Goal: Contribute content: Contribute content

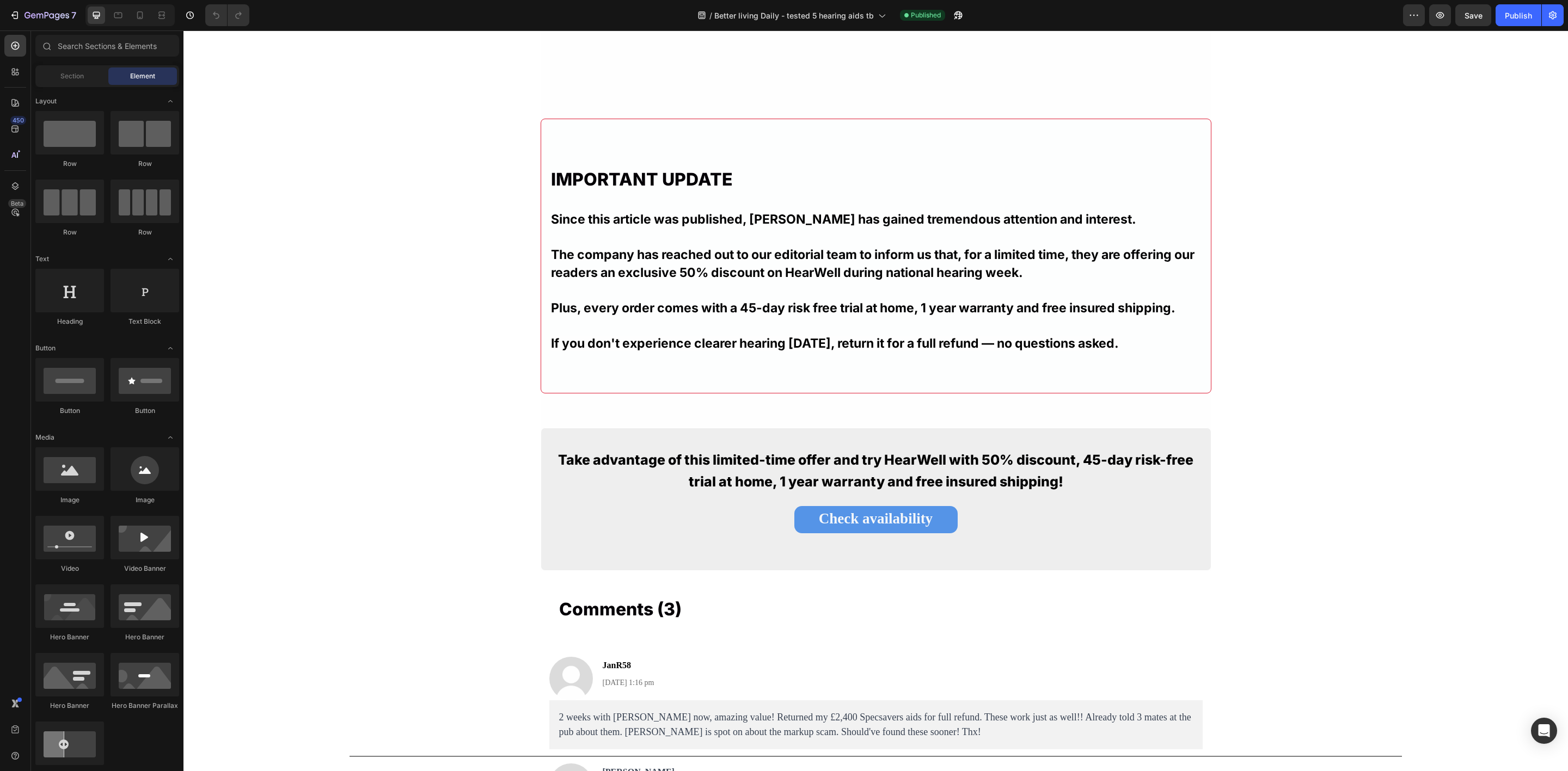
scroll to position [6122, 0]
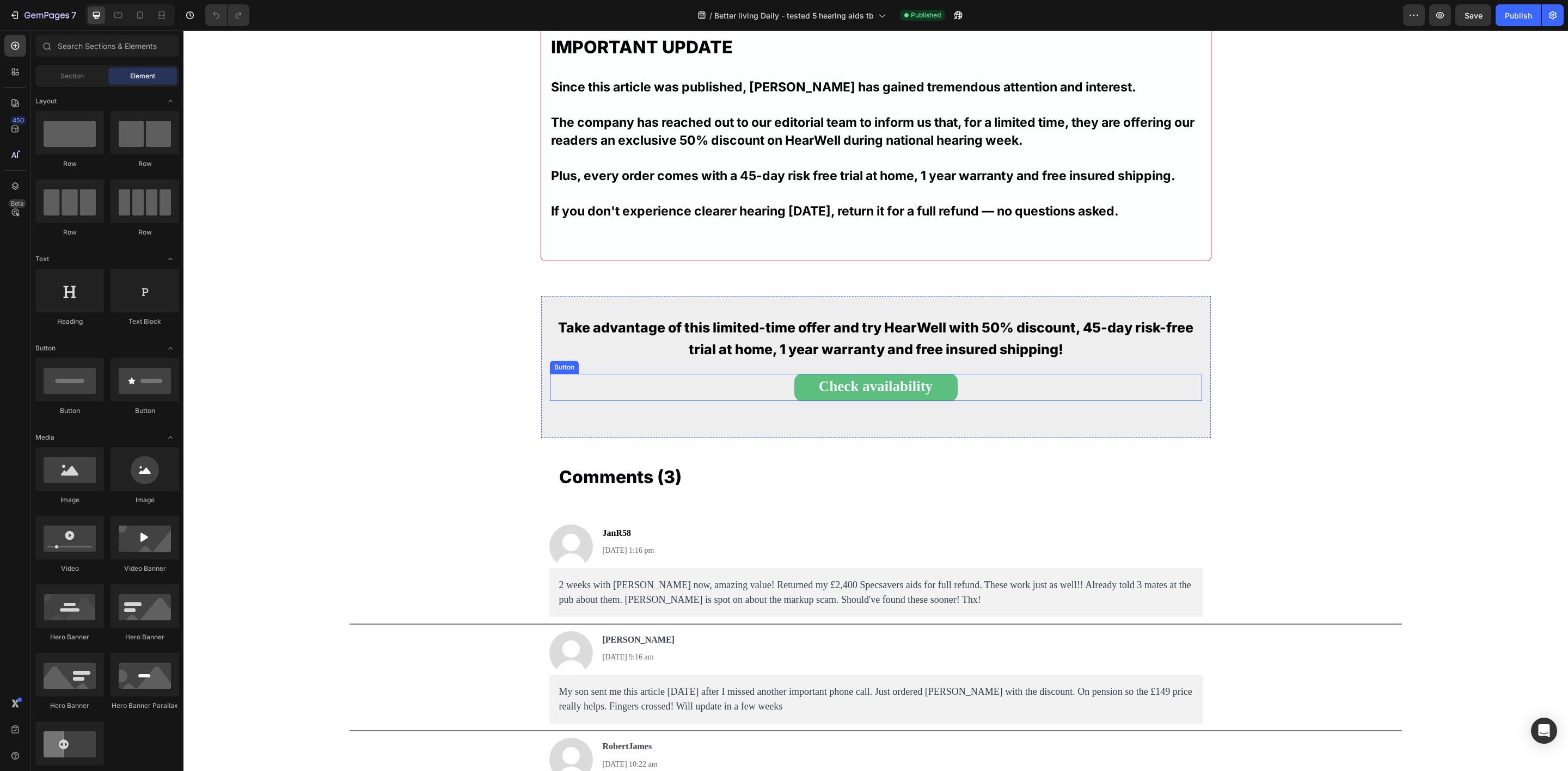
click at [800, 379] on link "Check availability" at bounding box center [876, 388] width 163 height 27
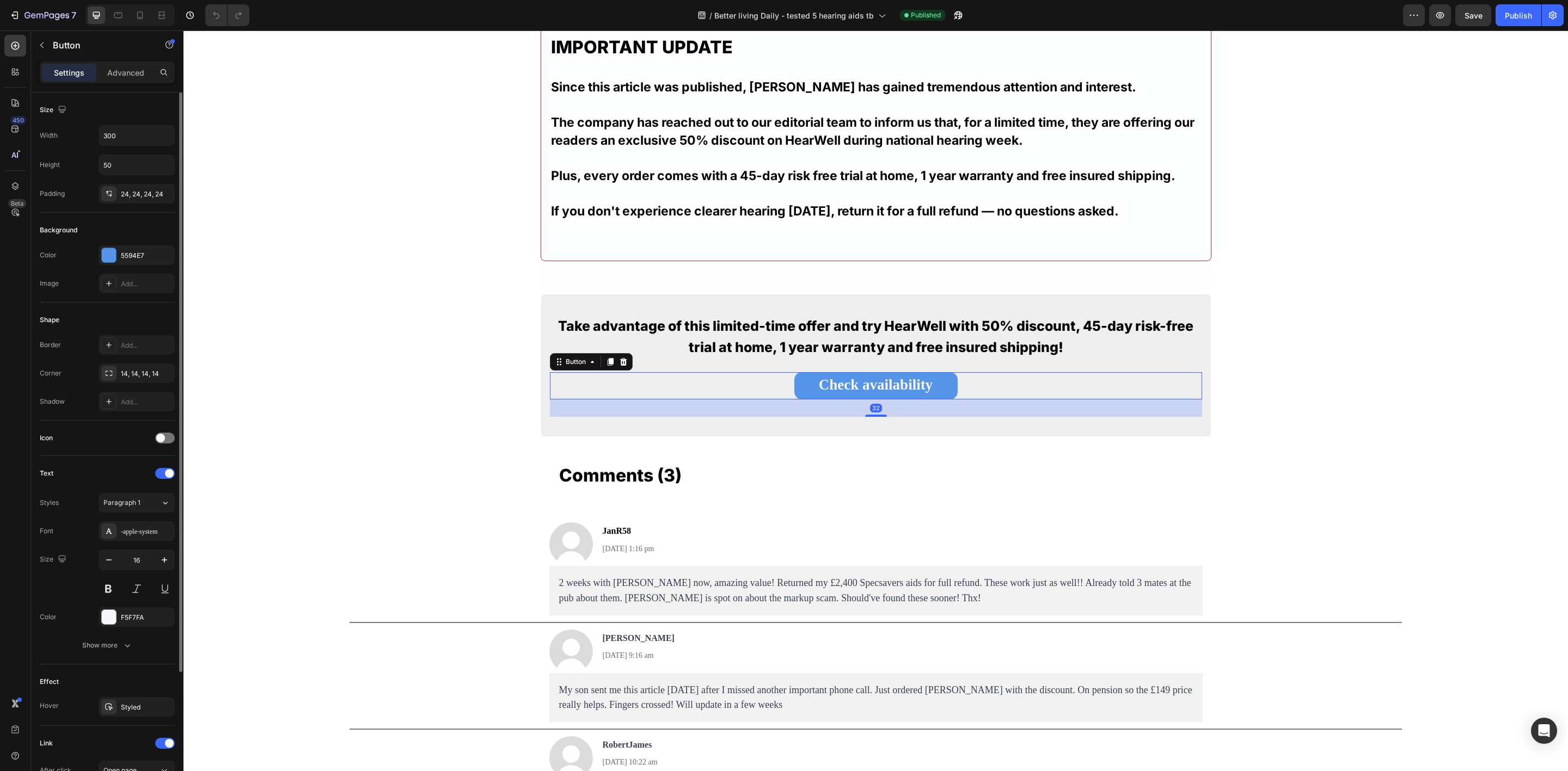
scroll to position [159, 0]
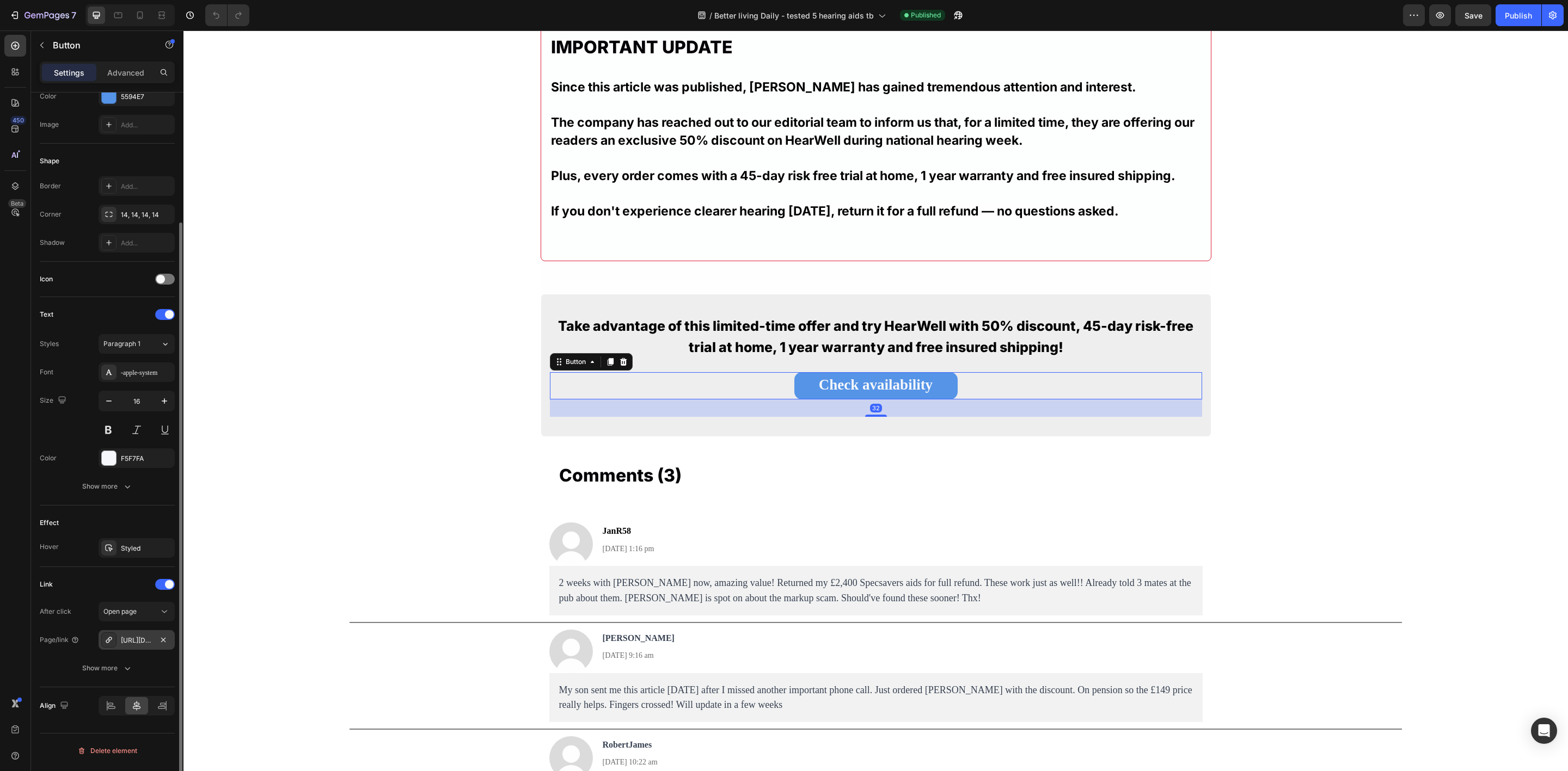
click at [142, 643] on div "[URL][DOMAIN_NAME]" at bounding box center [136, 640] width 31 height 10
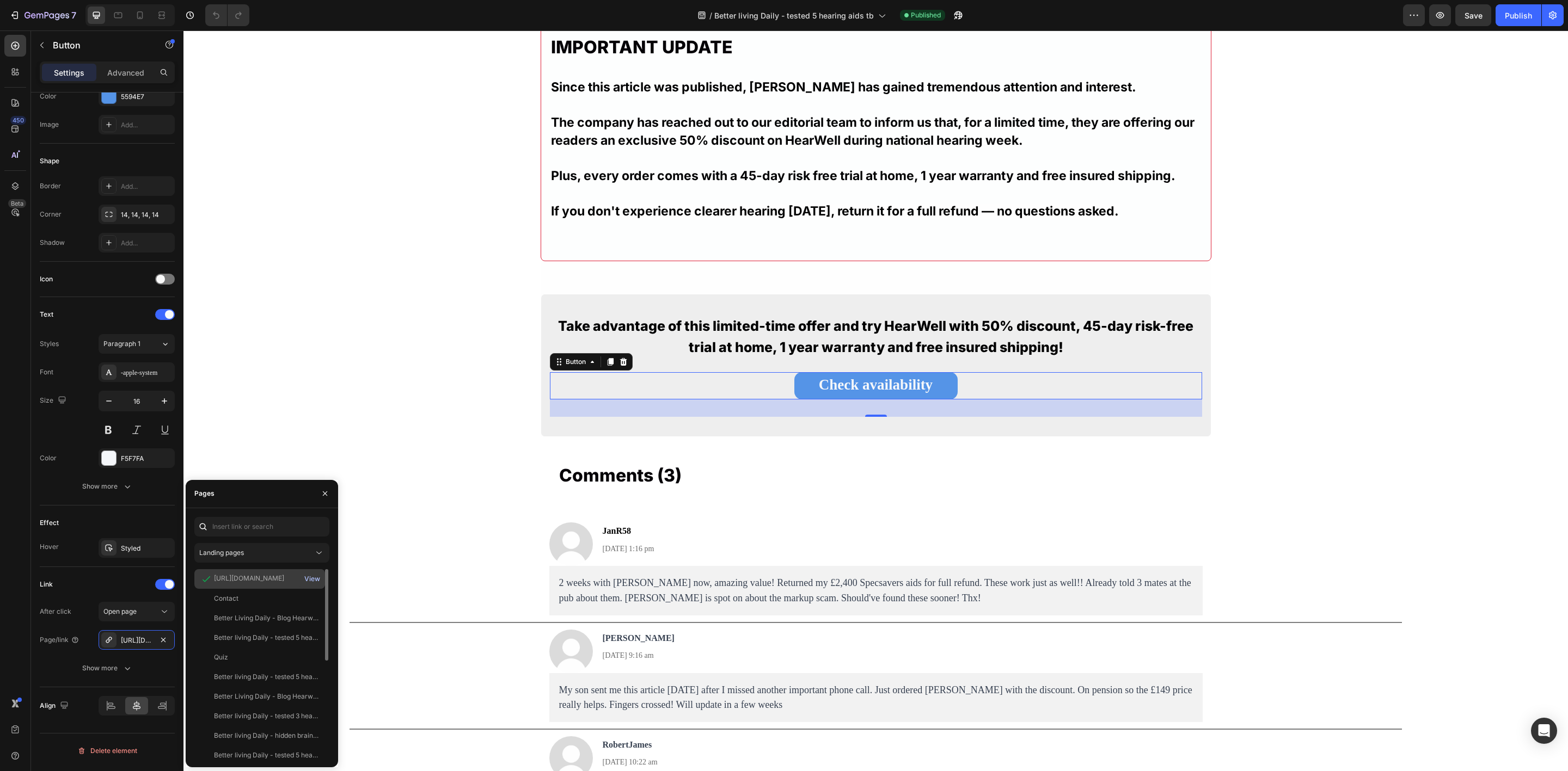
click at [306, 580] on div "View" at bounding box center [313, 579] width 16 height 10
click at [22, 12] on div "7" at bounding box center [43, 15] width 67 height 13
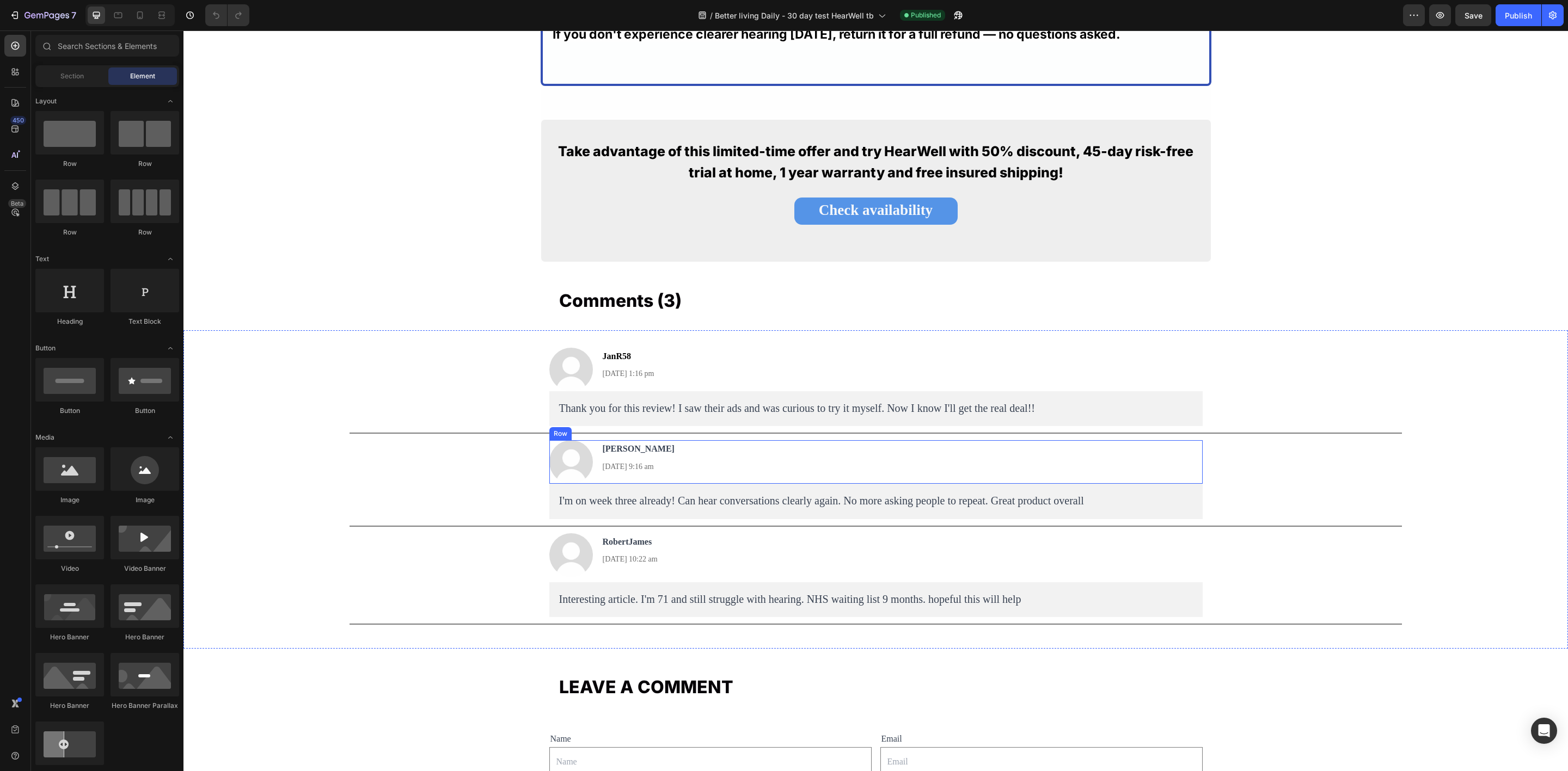
scroll to position [6761, 0]
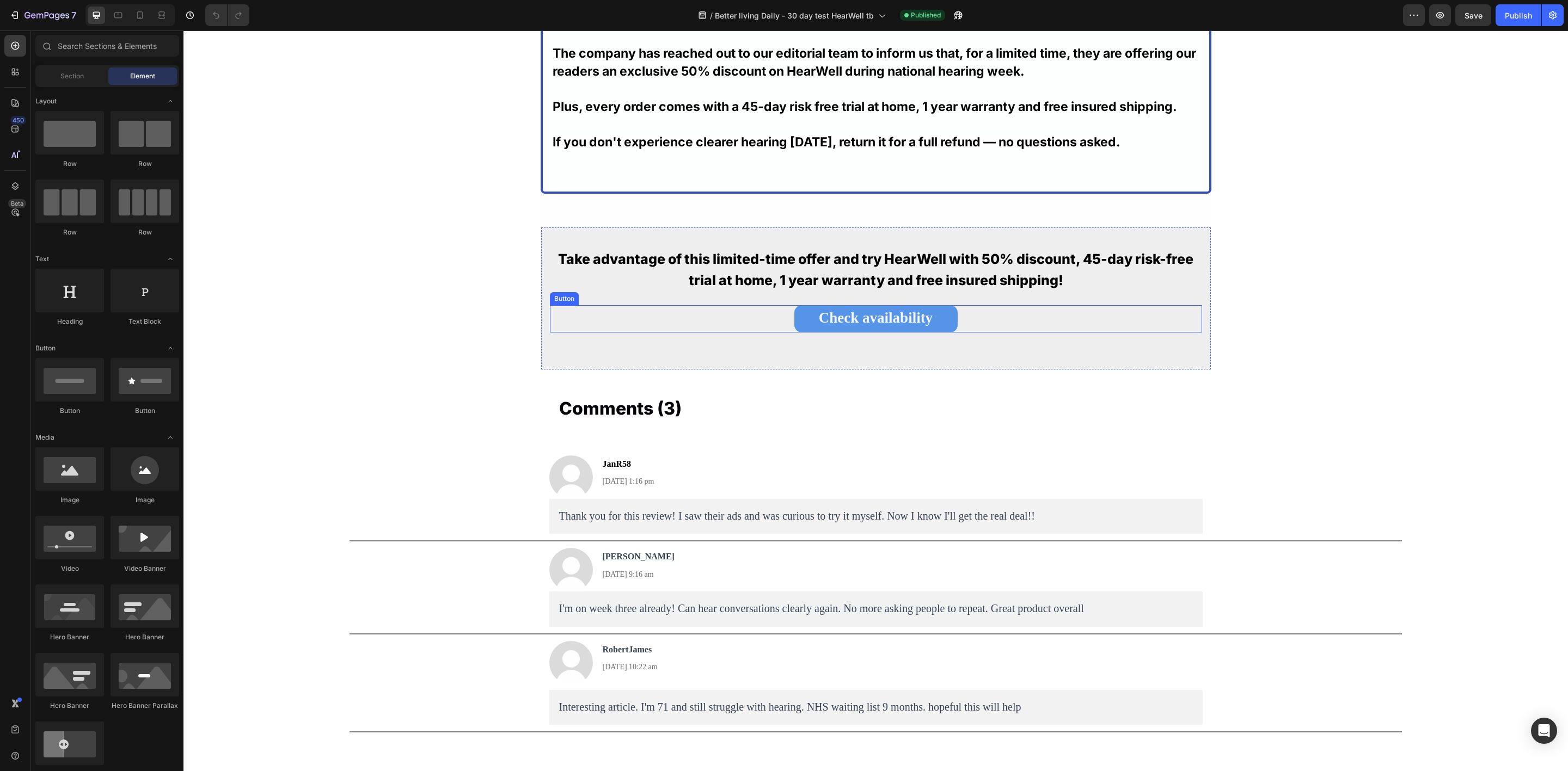
click at [786, 314] on div "Check availability Button" at bounding box center [876, 319] width 652 height 27
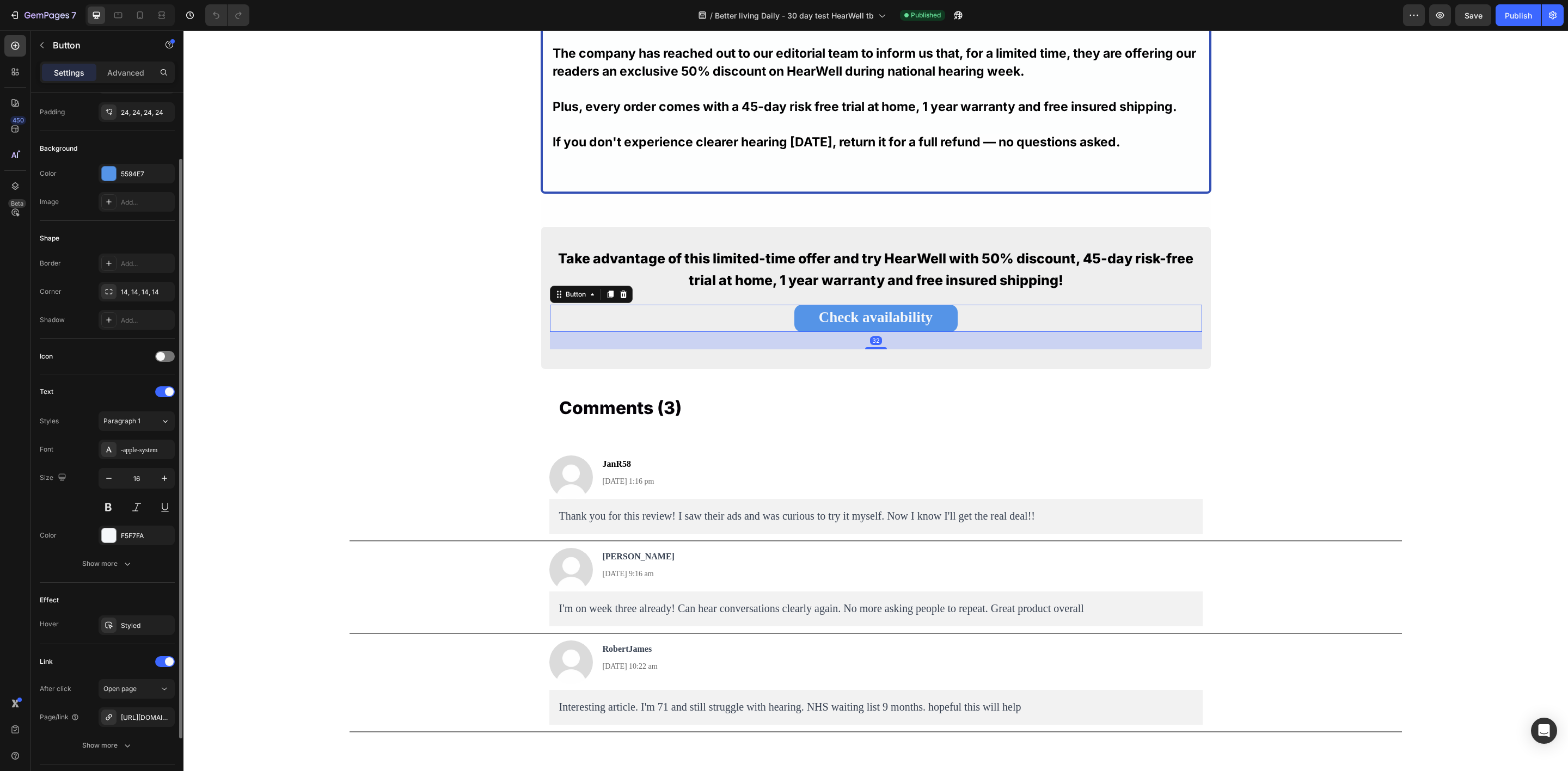
scroll to position [159, 0]
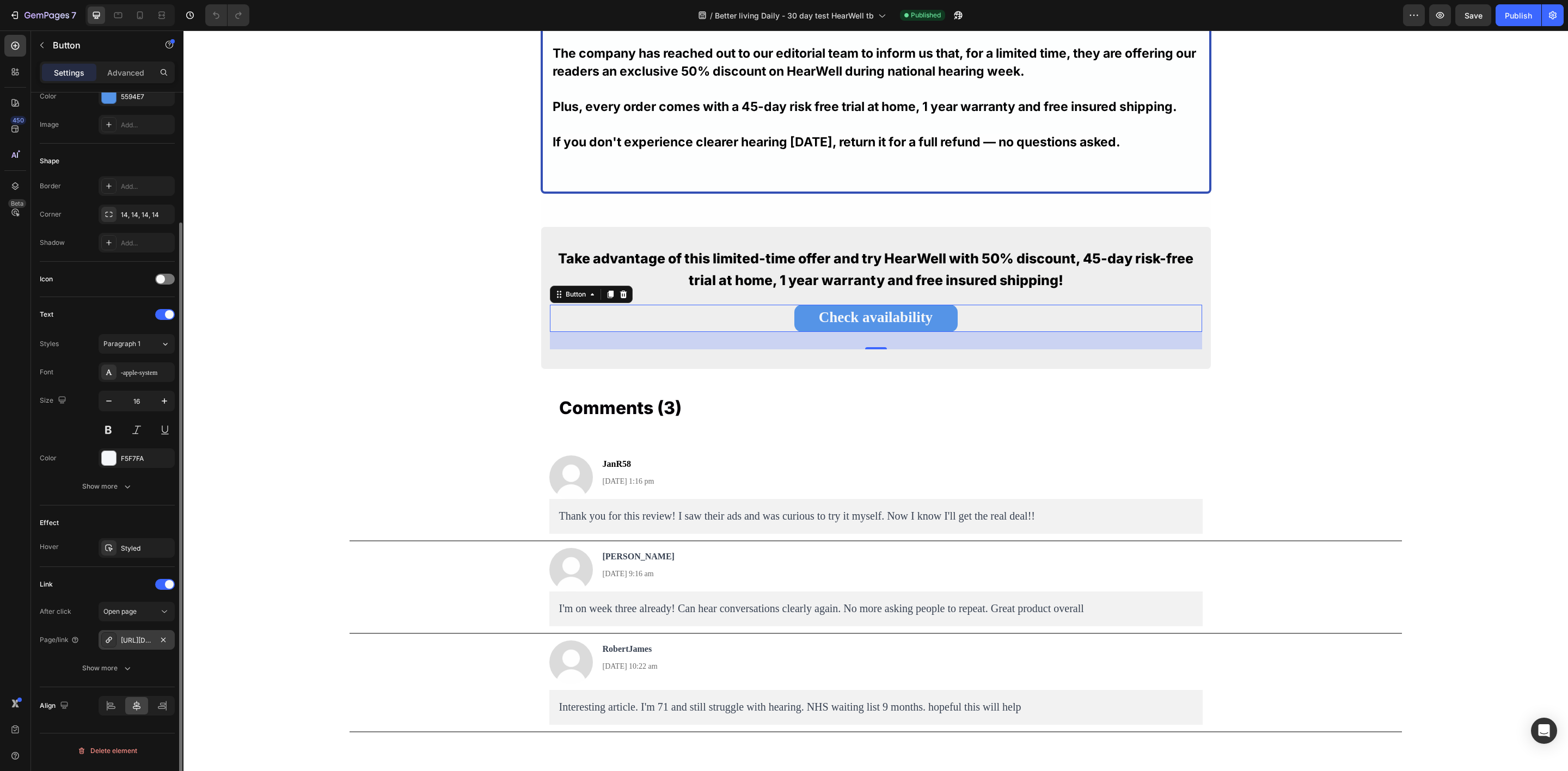
click at [141, 642] on div "[URL][DOMAIN_NAME]" at bounding box center [136, 640] width 31 height 10
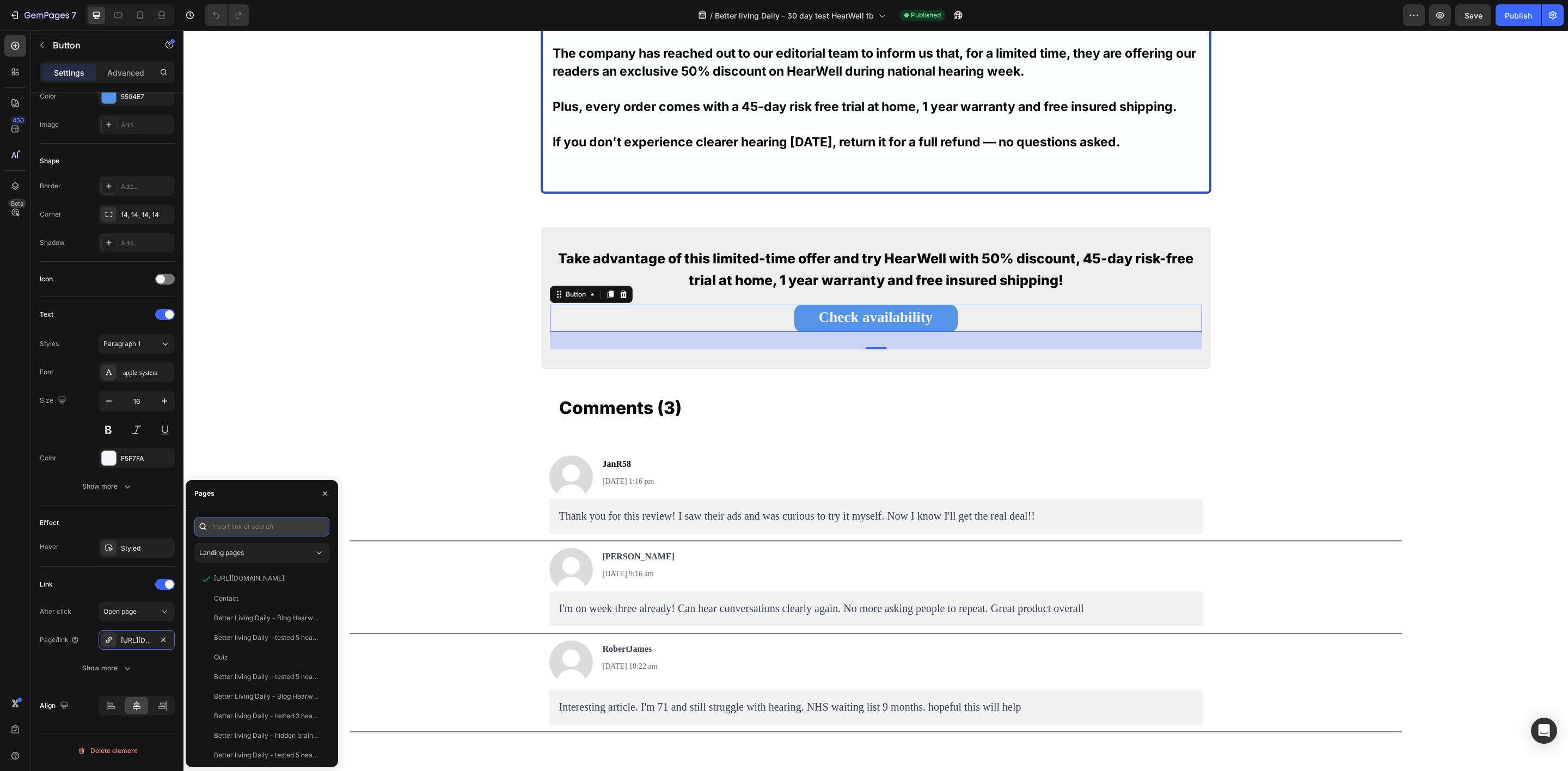
click at [270, 524] on input "text" at bounding box center [261, 527] width 135 height 20
paste input "[URL][DOMAIN_NAME]"
type input "[URL][DOMAIN_NAME]"
click at [273, 552] on div "[URL][DOMAIN_NAME]" at bounding box center [249, 553] width 70 height 10
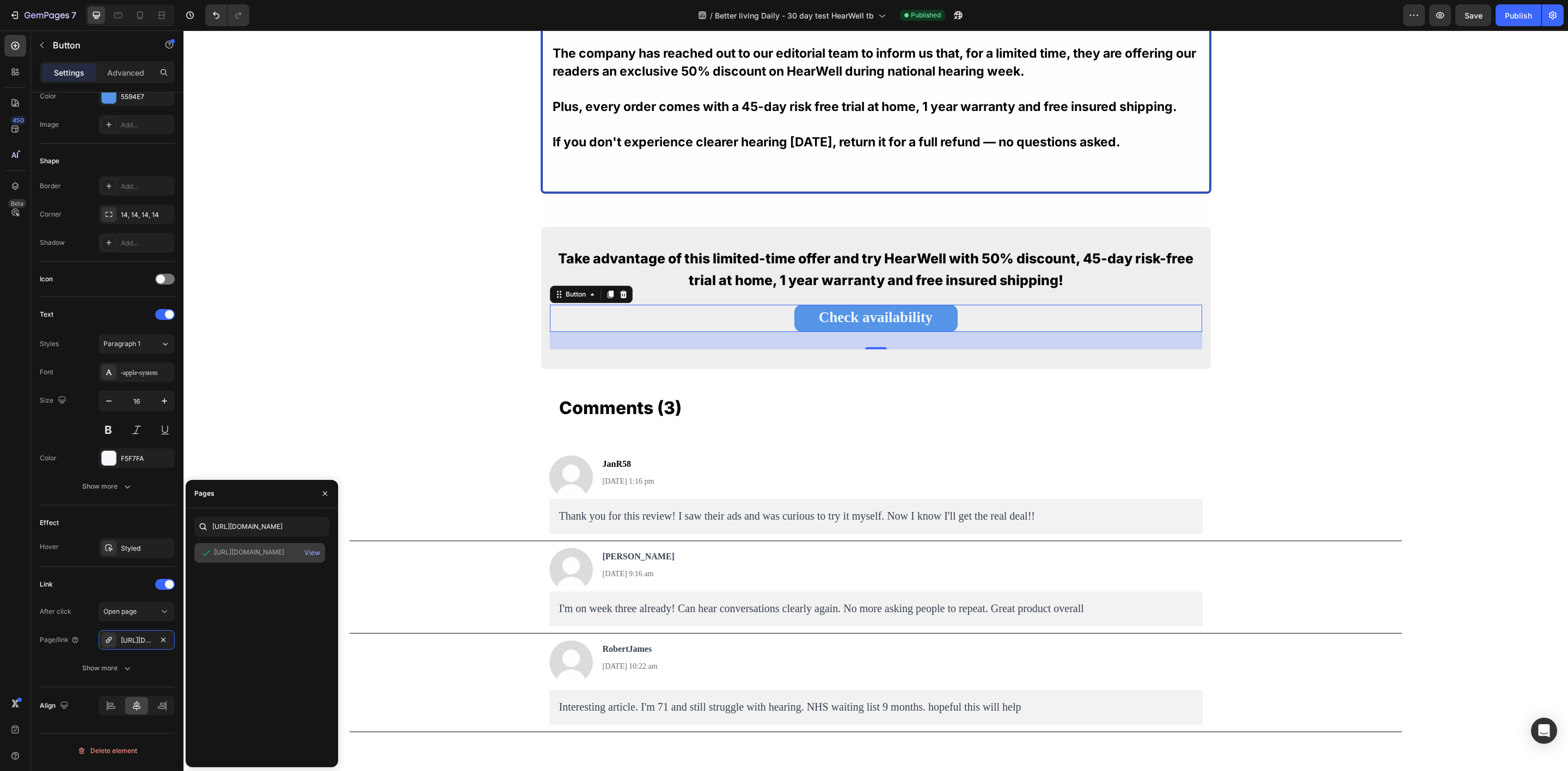
scroll to position [0, 0]
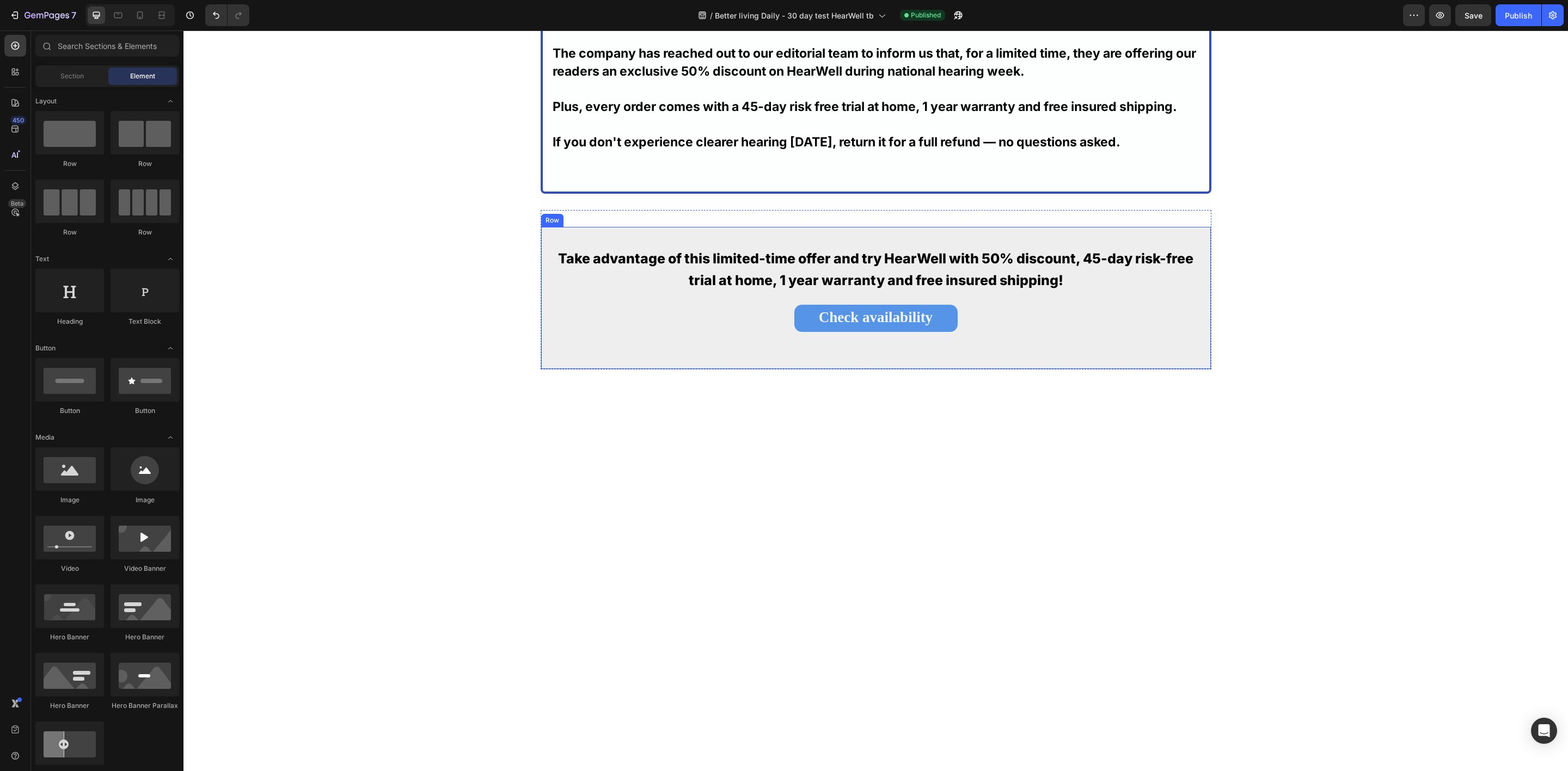
scroll to position [6190, 0]
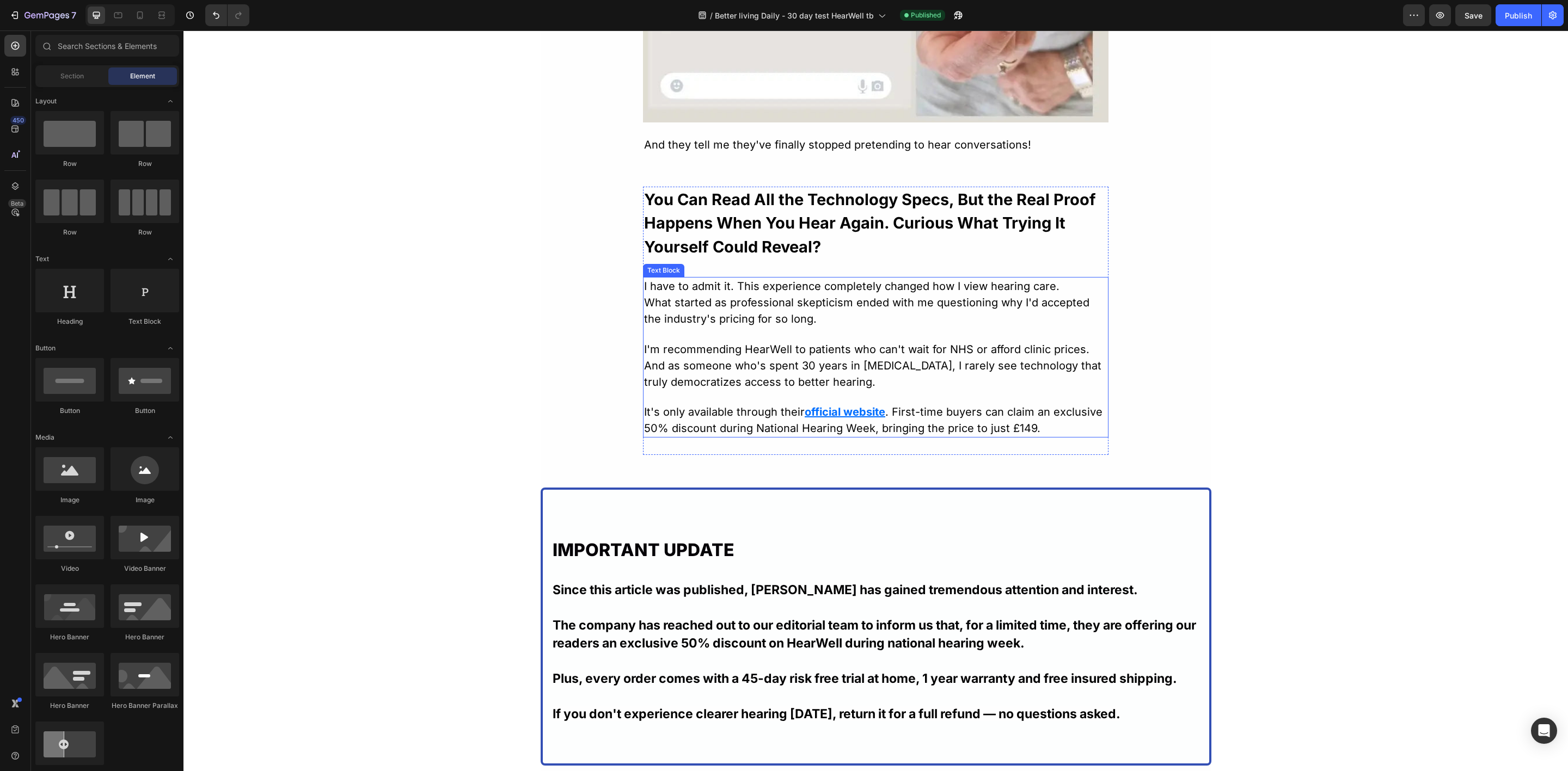
click at [805, 413] on u "official website" at bounding box center [845, 412] width 81 height 13
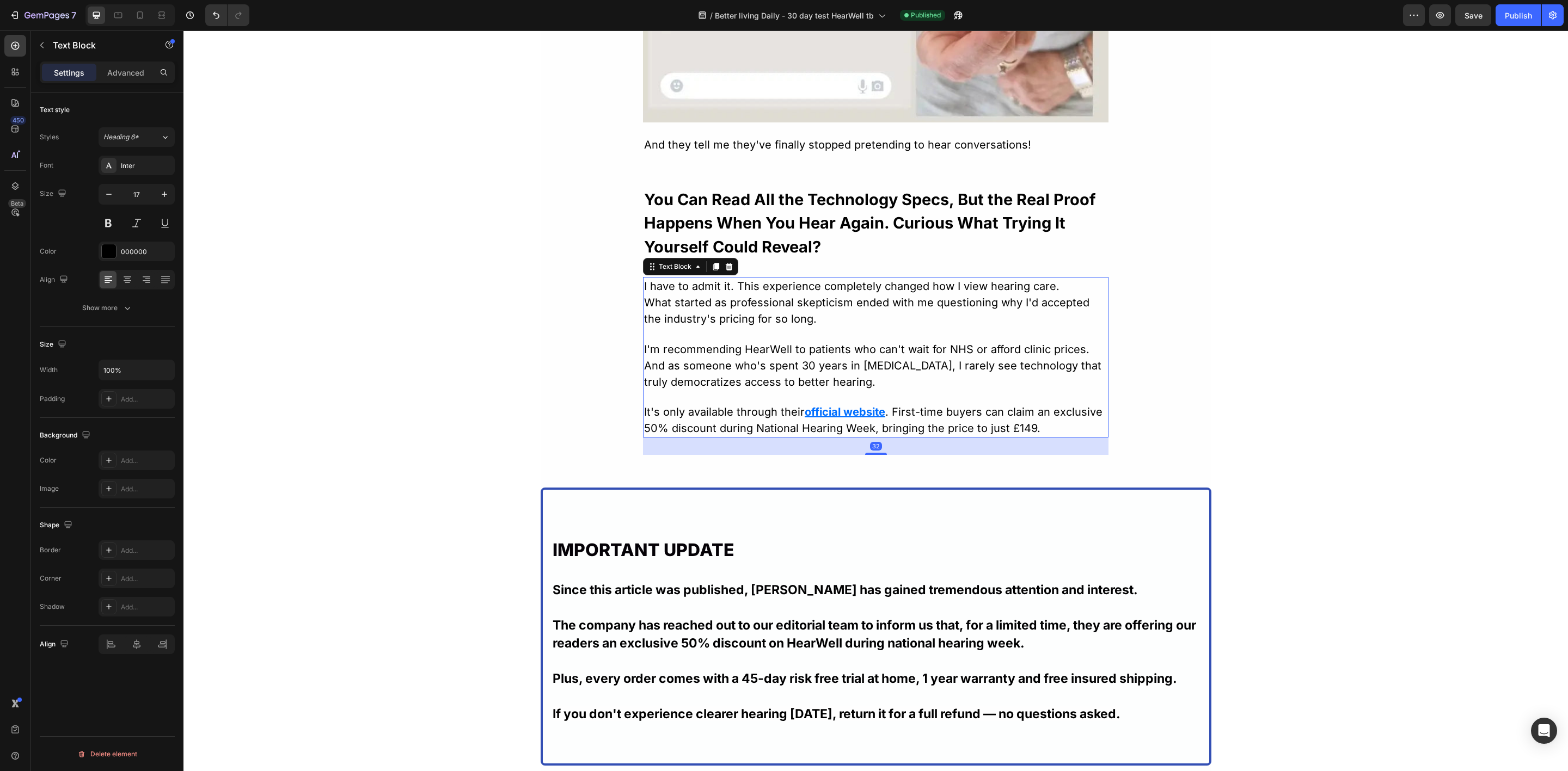
click at [808, 414] on u "official website" at bounding box center [845, 412] width 81 height 13
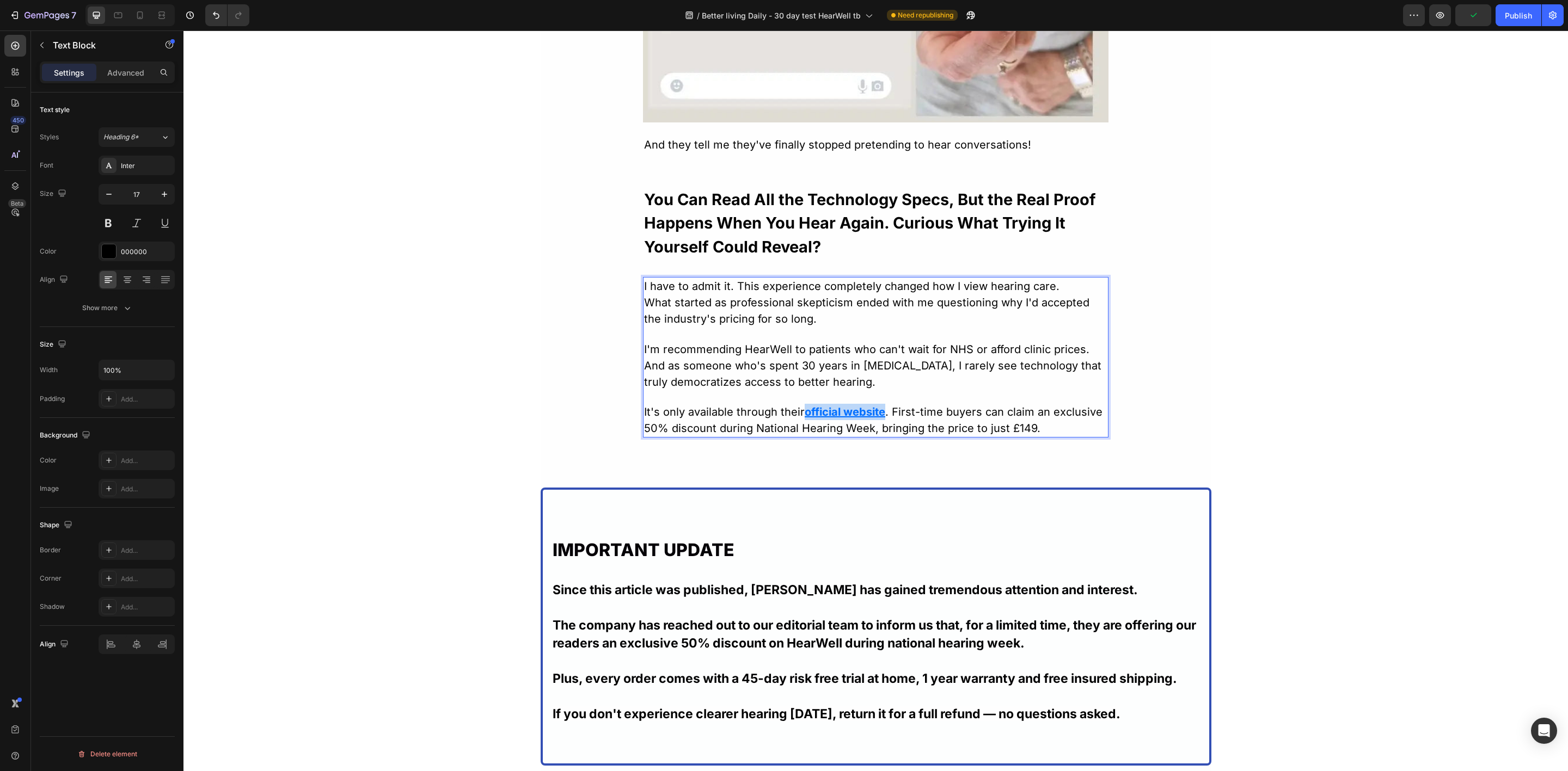
drag, startPoint x: 799, startPoint y: 410, endPoint x: 881, endPoint y: 408, distance: 82.0
click at [881, 408] on p "It's only available through their official website . First-time buyers can clai…" at bounding box center [876, 420] width 463 height 33
click at [809, 412] on u "official website" at bounding box center [845, 412] width 81 height 13
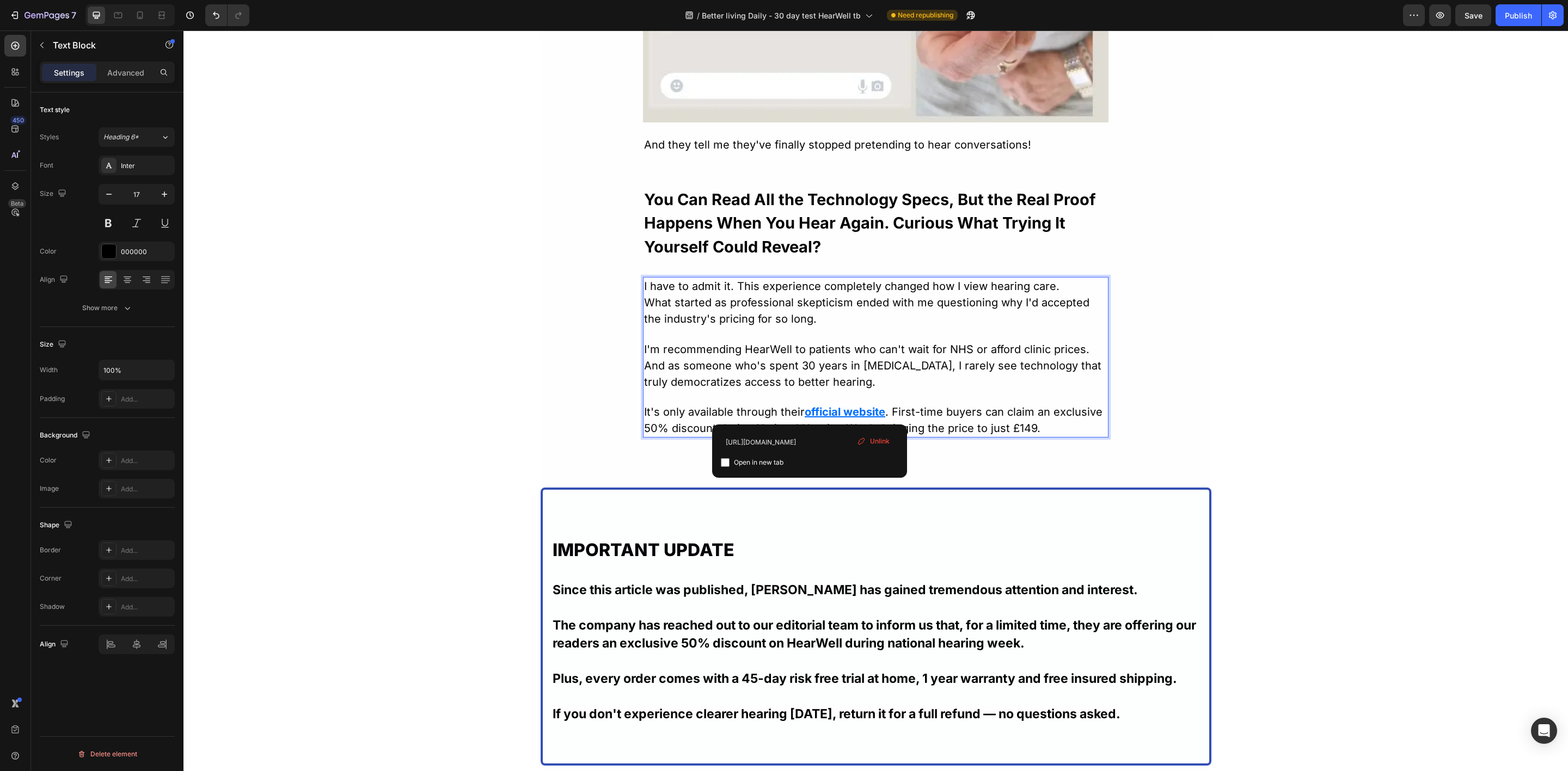
click at [803, 431] on div "https://gethearwell.co.uk/products/hearwell-comfort Open in new tab Unlink" at bounding box center [810, 451] width 195 height 54
click at [803, 441] on input "https://gethearwell.co.uk/products/hearwell-comfort" at bounding box center [810, 442] width 178 height 17
paste input "track.gethearwell.co.uk/click"
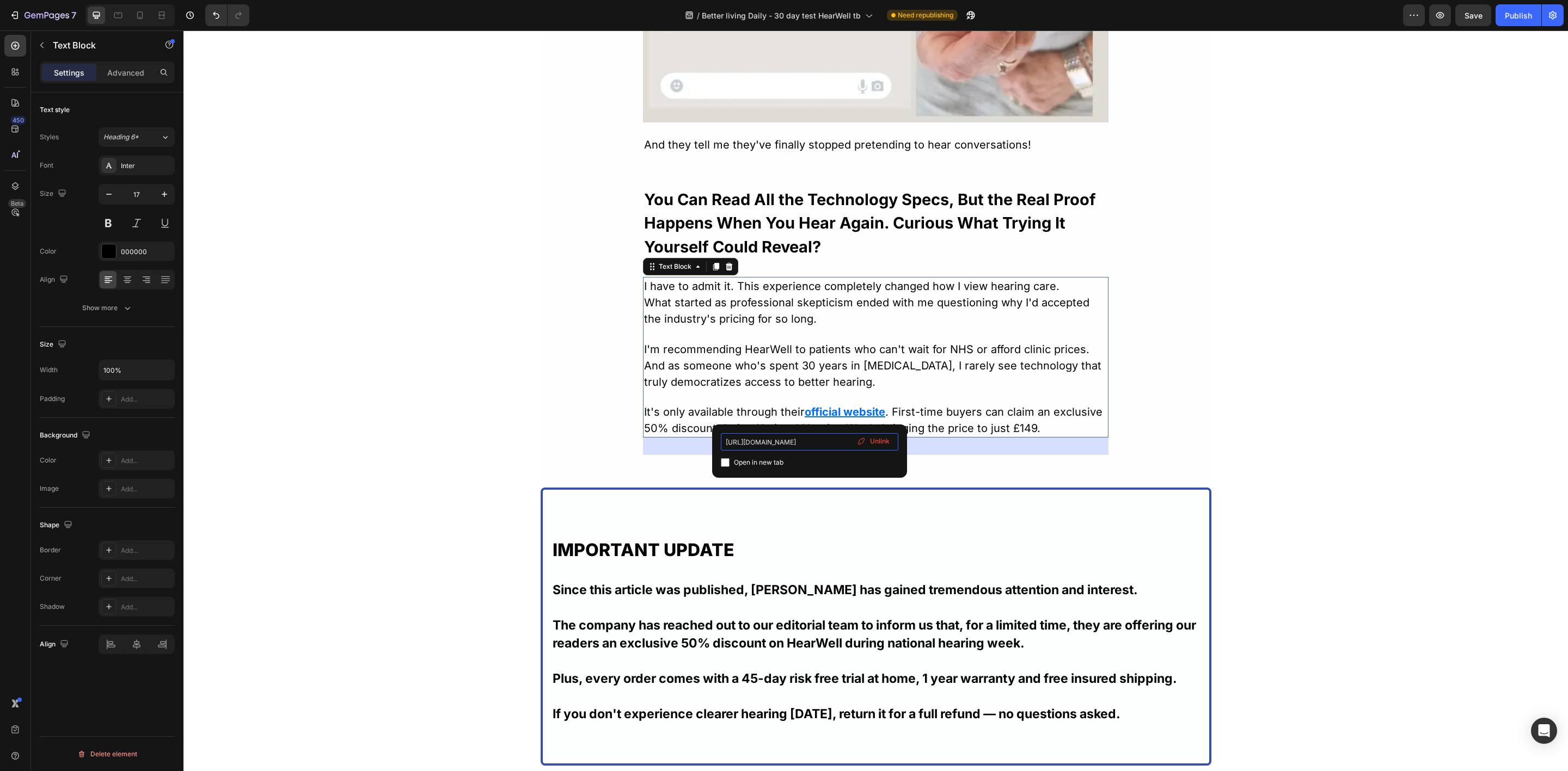
type input "[URL][DOMAIN_NAME]"
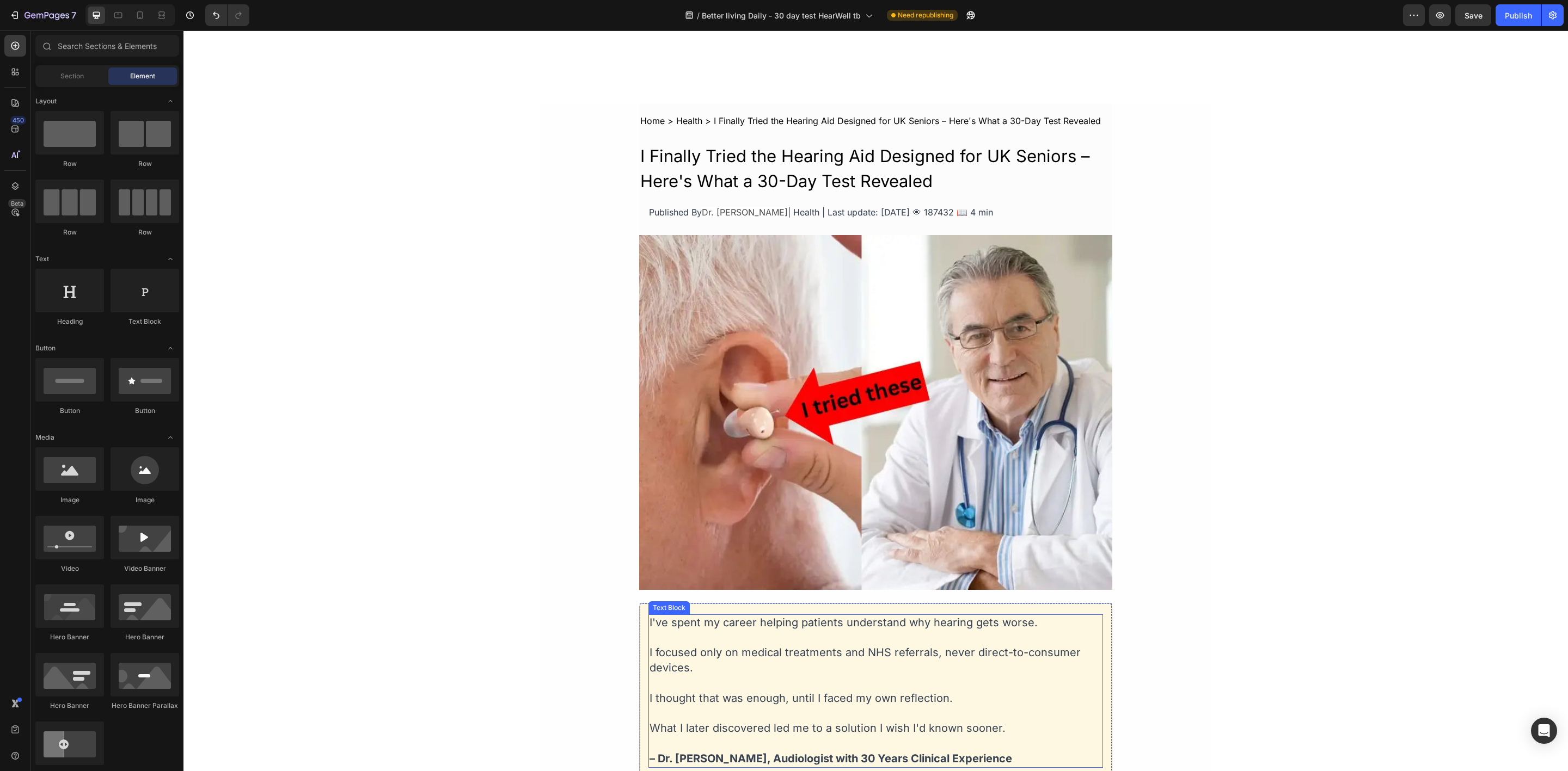
scroll to position [0, 0]
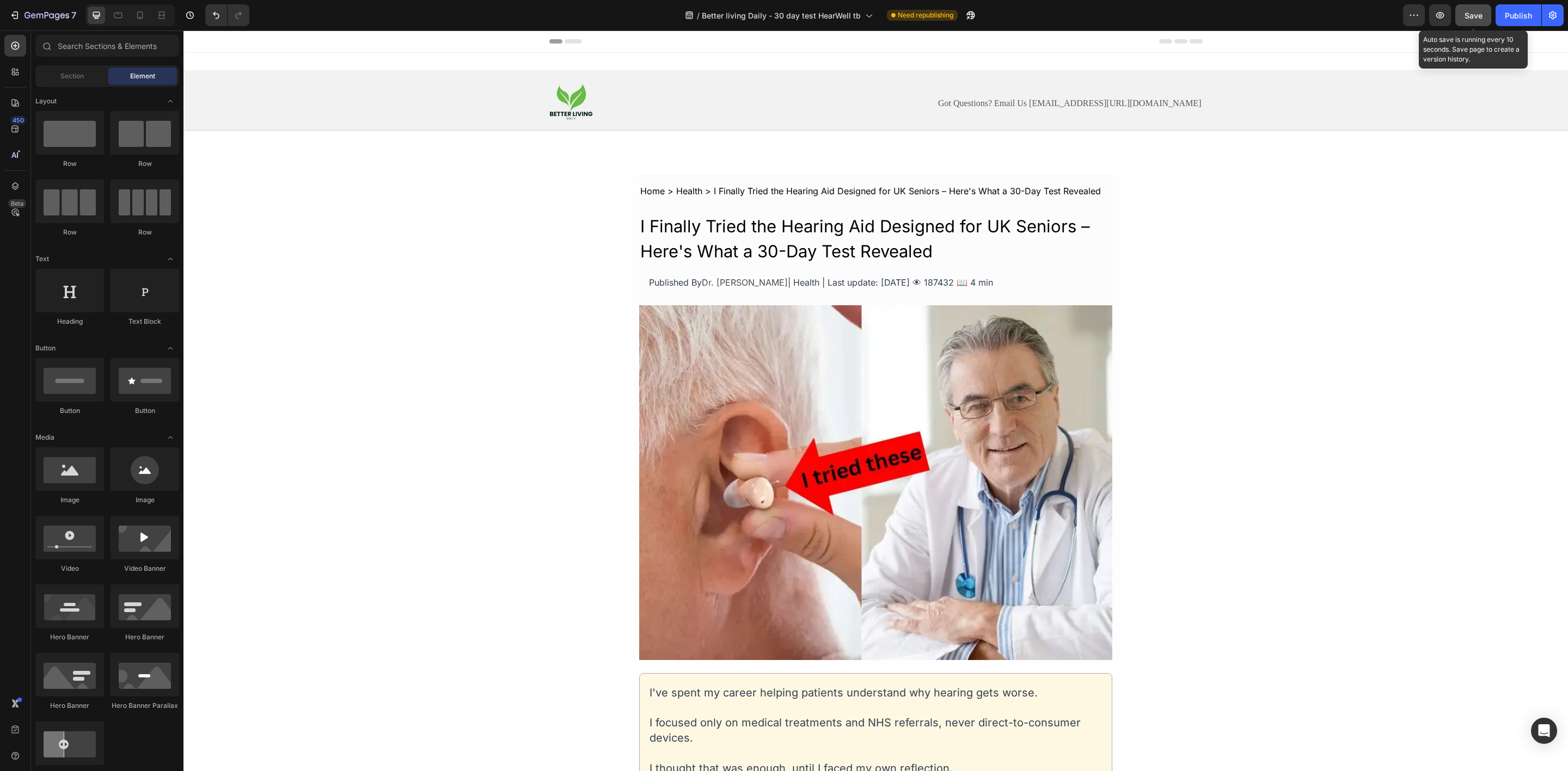
click at [1476, 21] on button "Save" at bounding box center [1473, 15] width 36 height 22
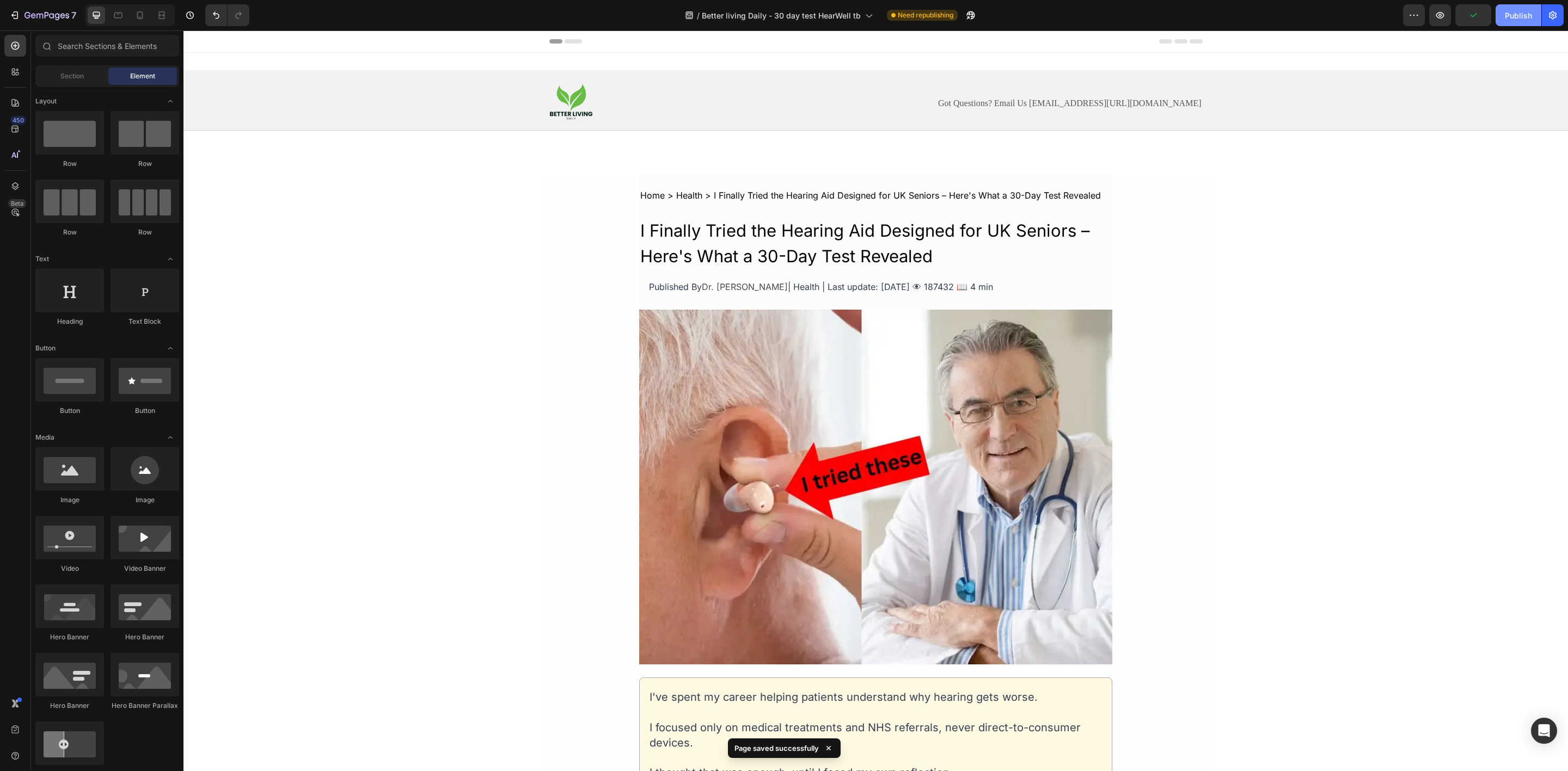
click at [1511, 20] on div "Publish" at bounding box center [1519, 15] width 27 height 12
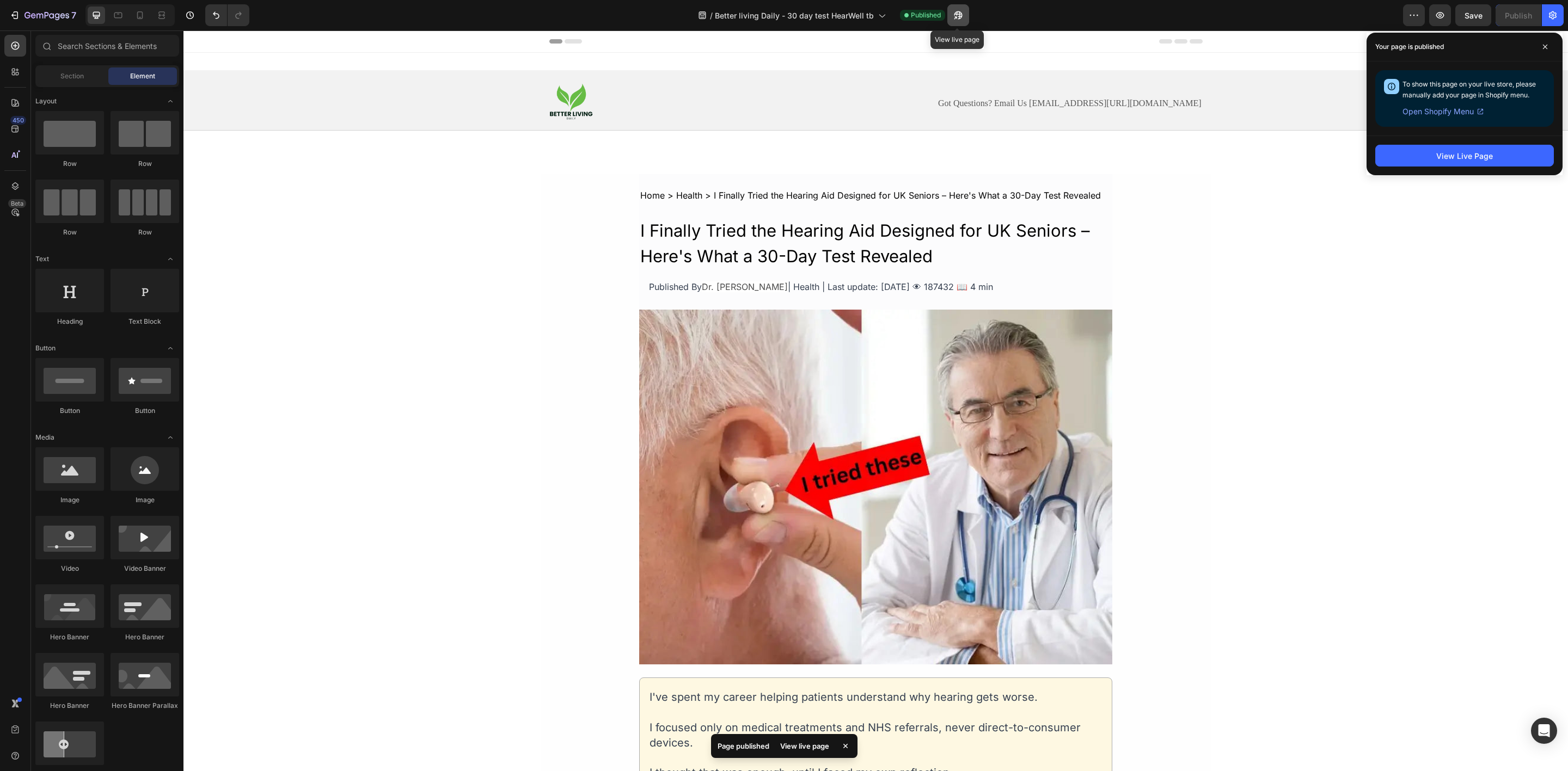
click at [953, 20] on icon "button" at bounding box center [958, 15] width 11 height 11
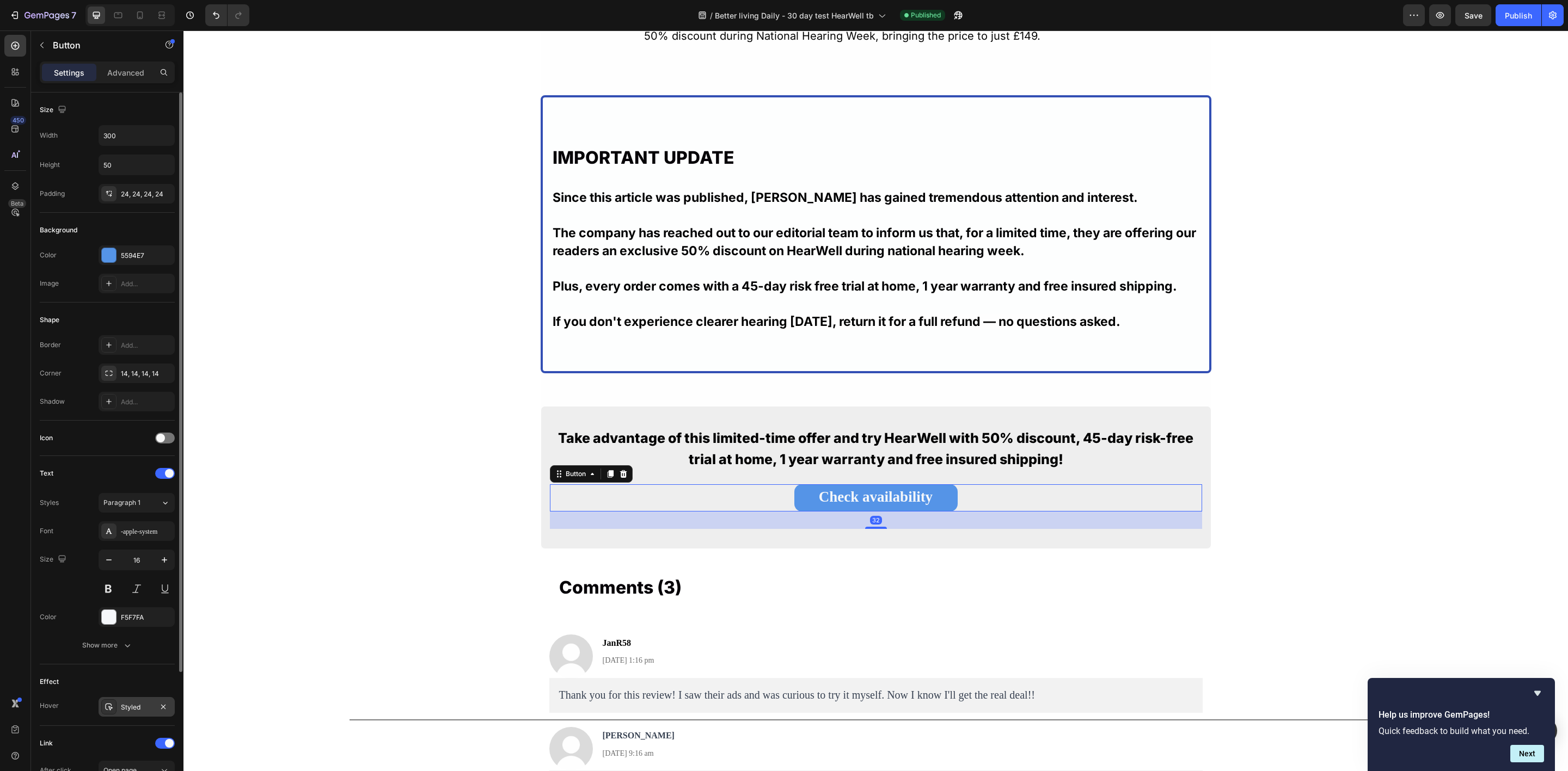
scroll to position [159, 0]
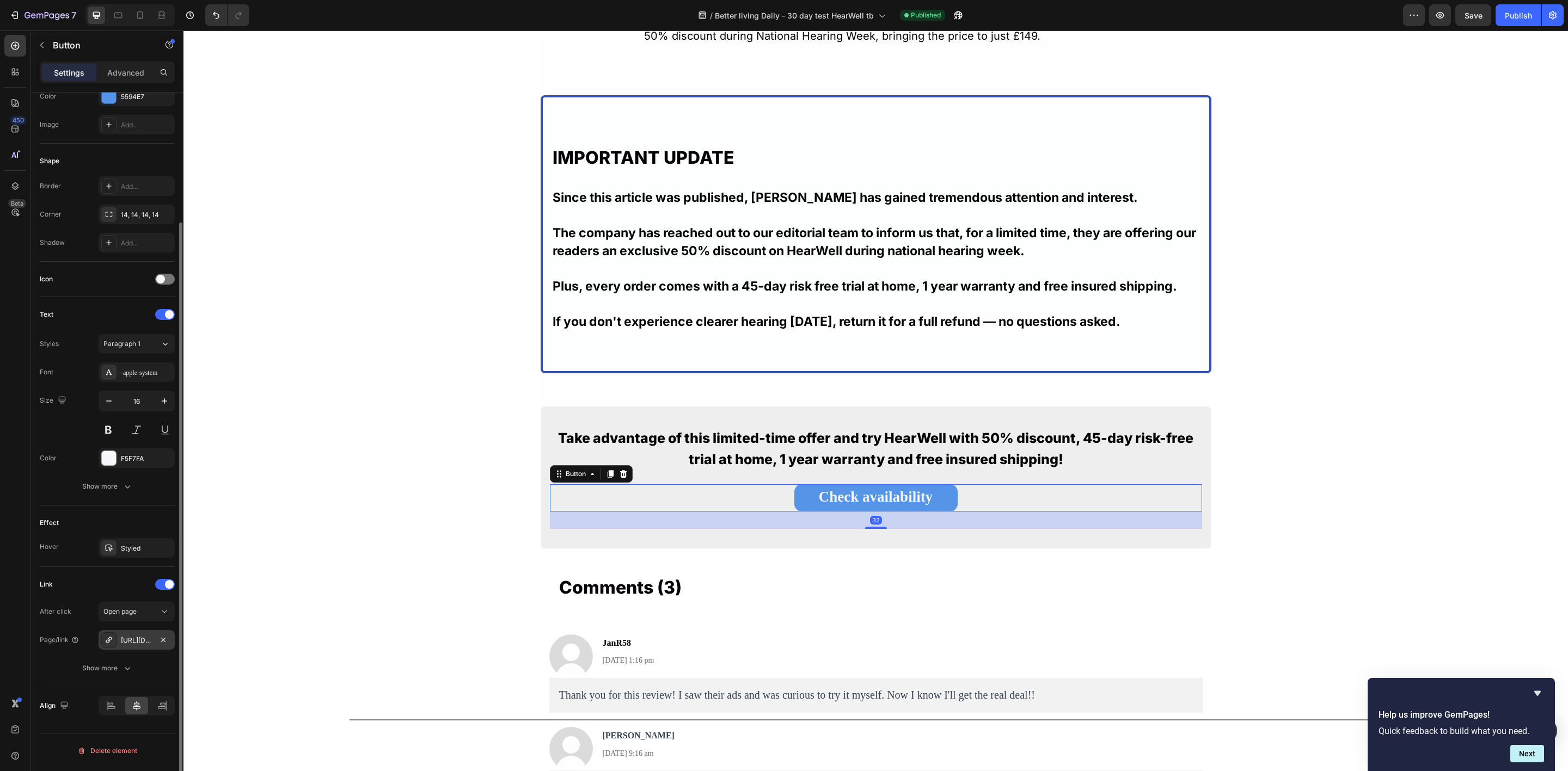
click at [131, 645] on div "[URL][DOMAIN_NAME]" at bounding box center [136, 640] width 31 height 10
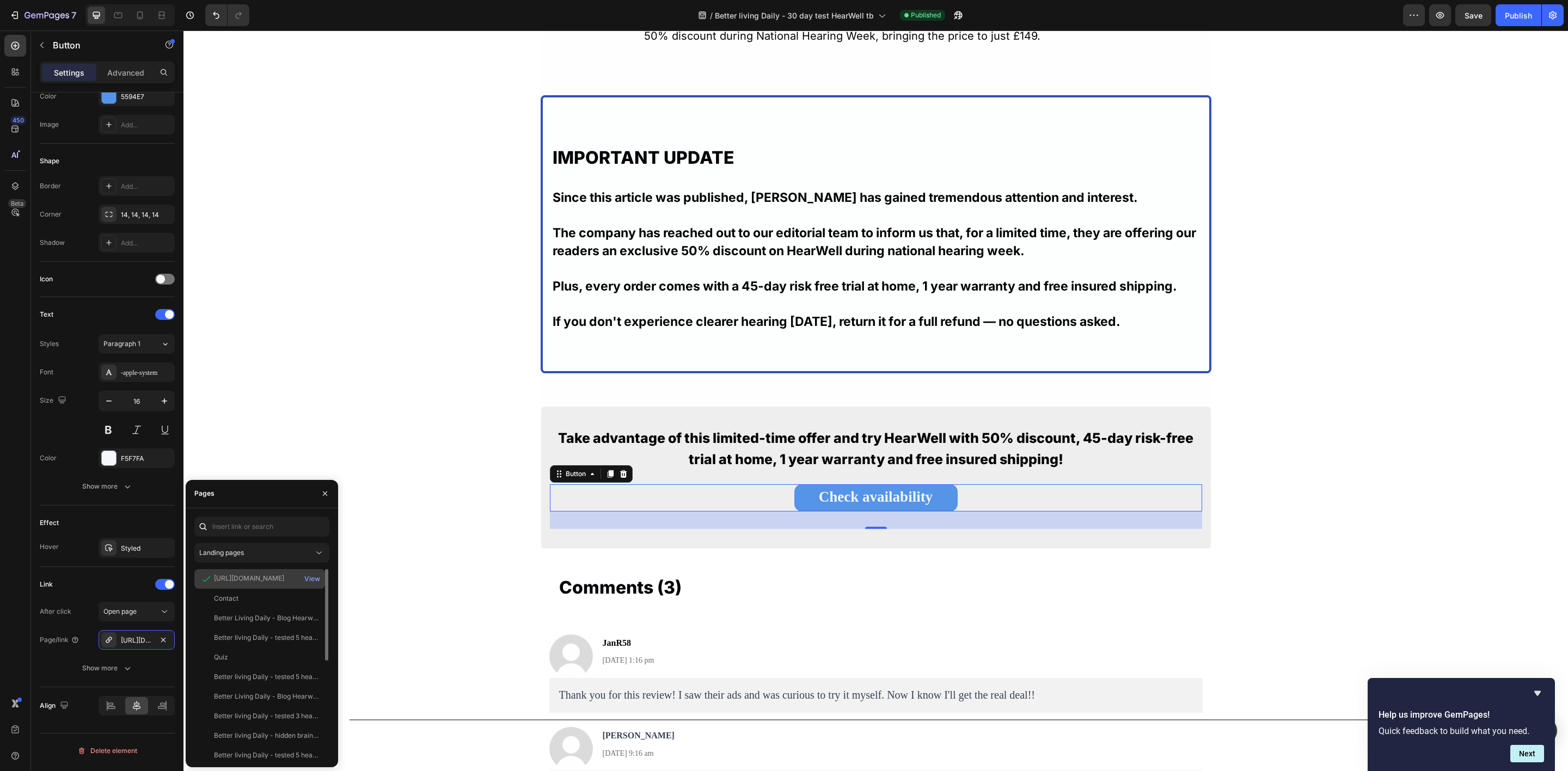
click at [242, 577] on div "[URL][DOMAIN_NAME]" at bounding box center [249, 579] width 70 height 10
copy div "[URL][DOMAIN_NAME]"
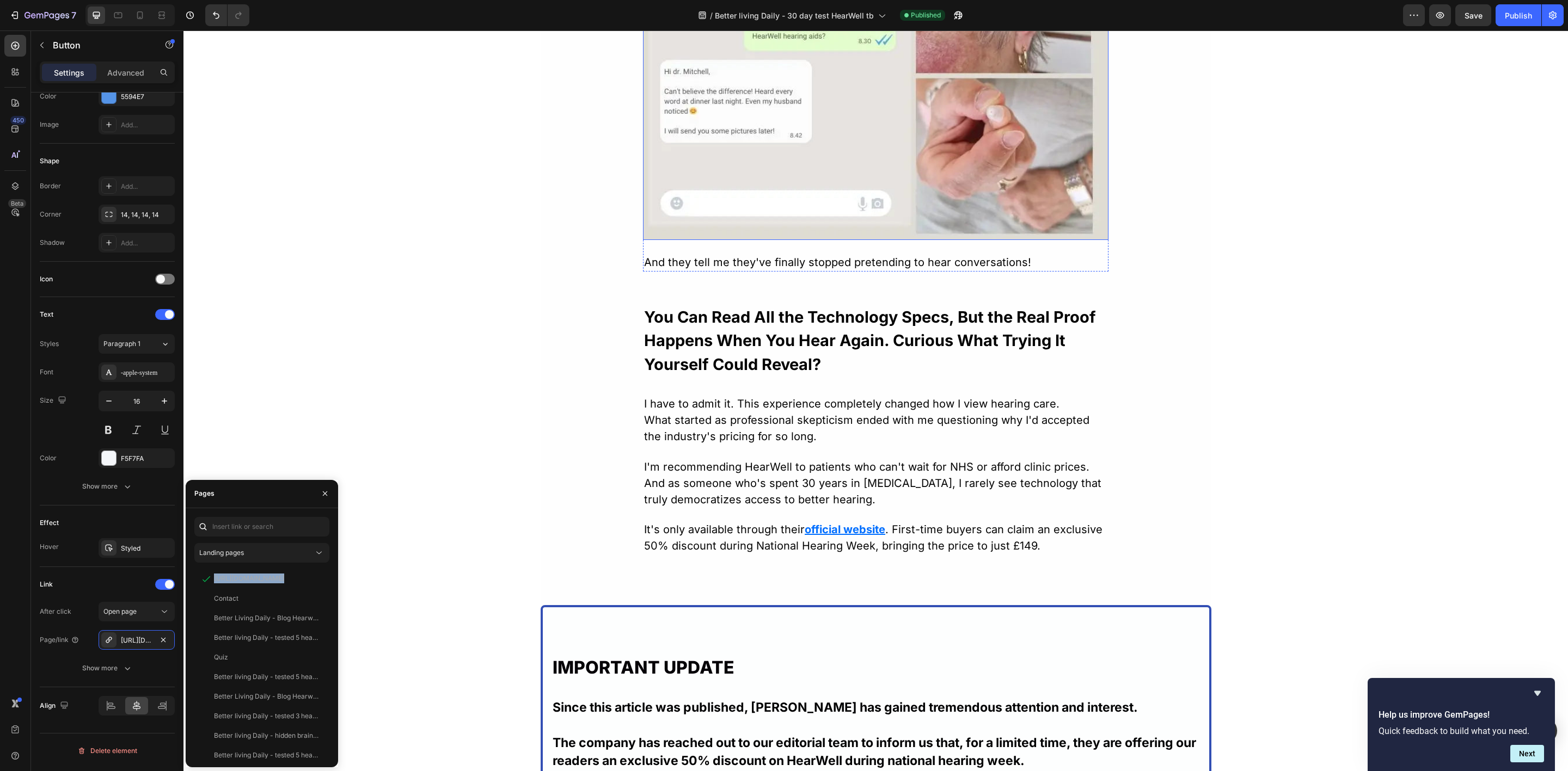
scroll to position [6010, 0]
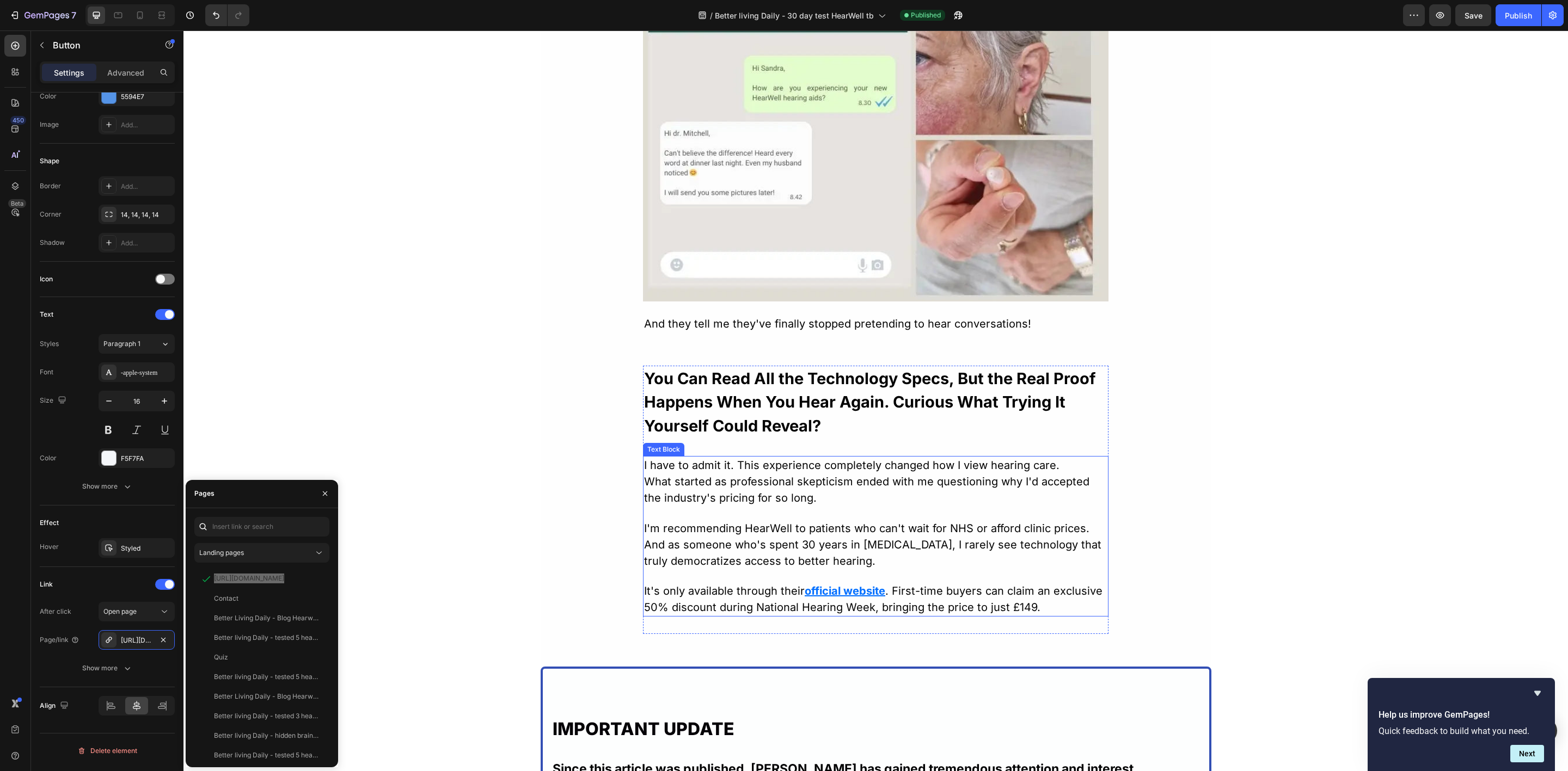
click at [806, 595] on u "official website" at bounding box center [845, 590] width 81 height 13
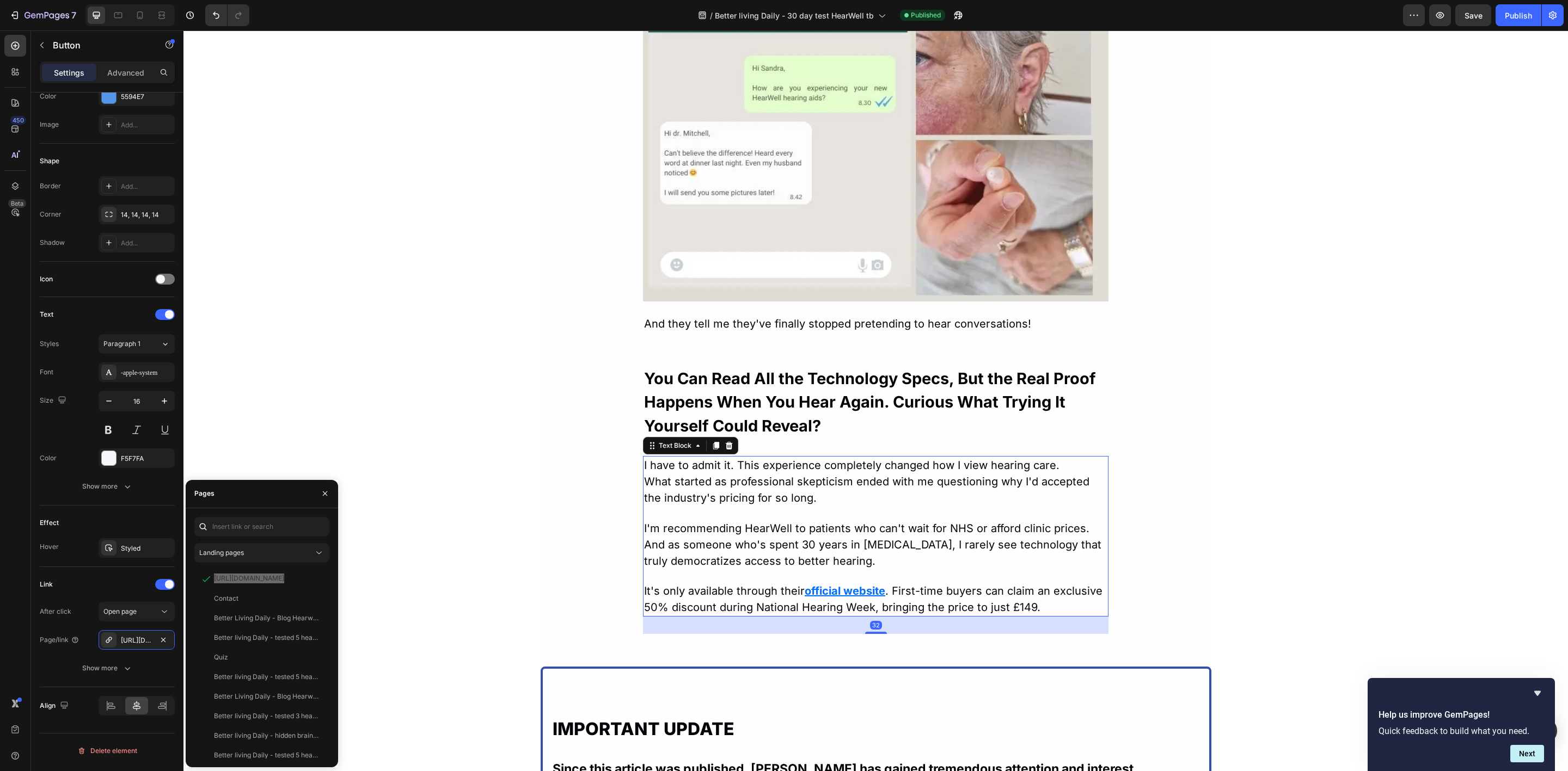
scroll to position [0, 0]
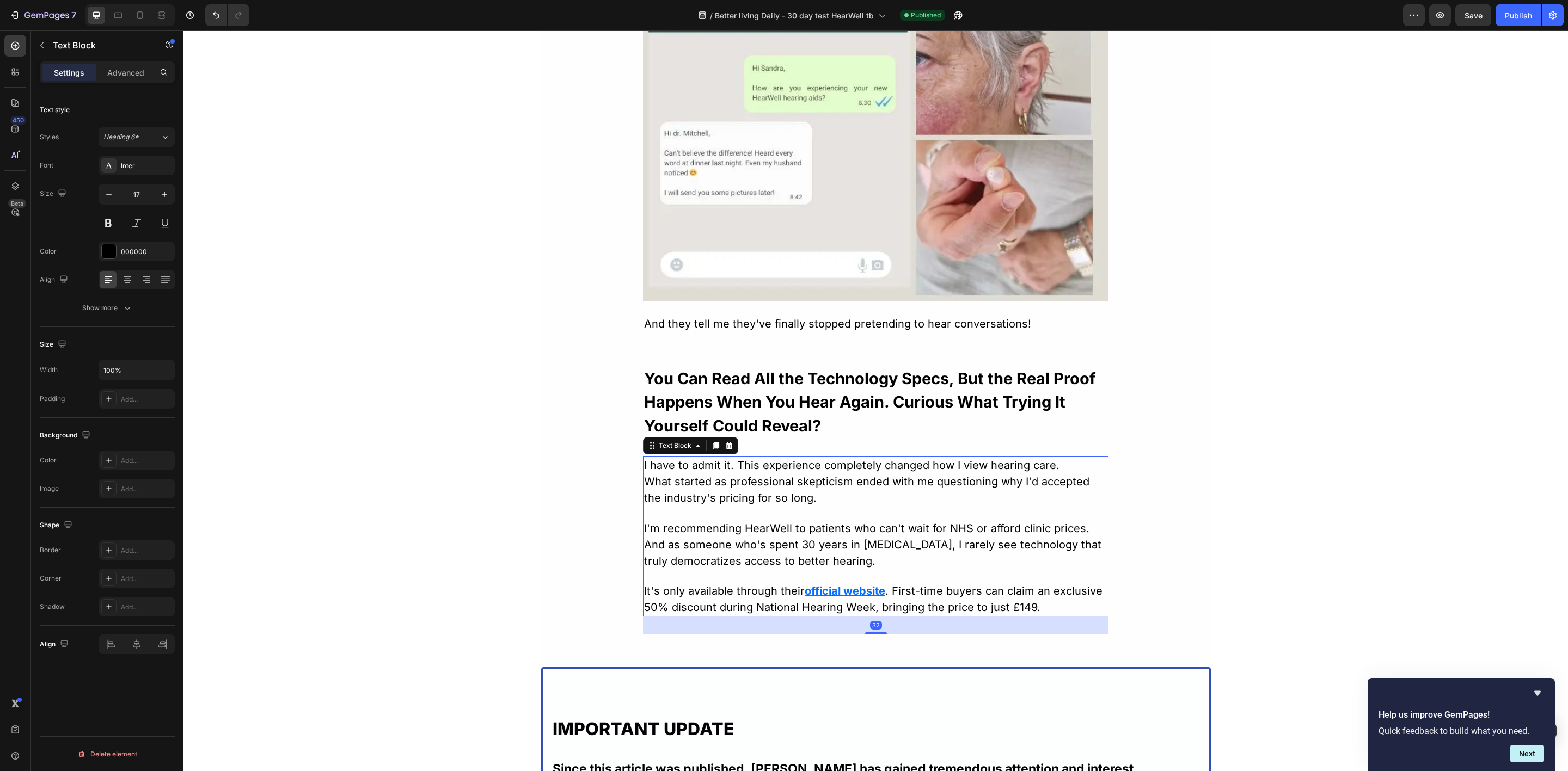
click at [805, 593] on u "official website" at bounding box center [845, 590] width 81 height 13
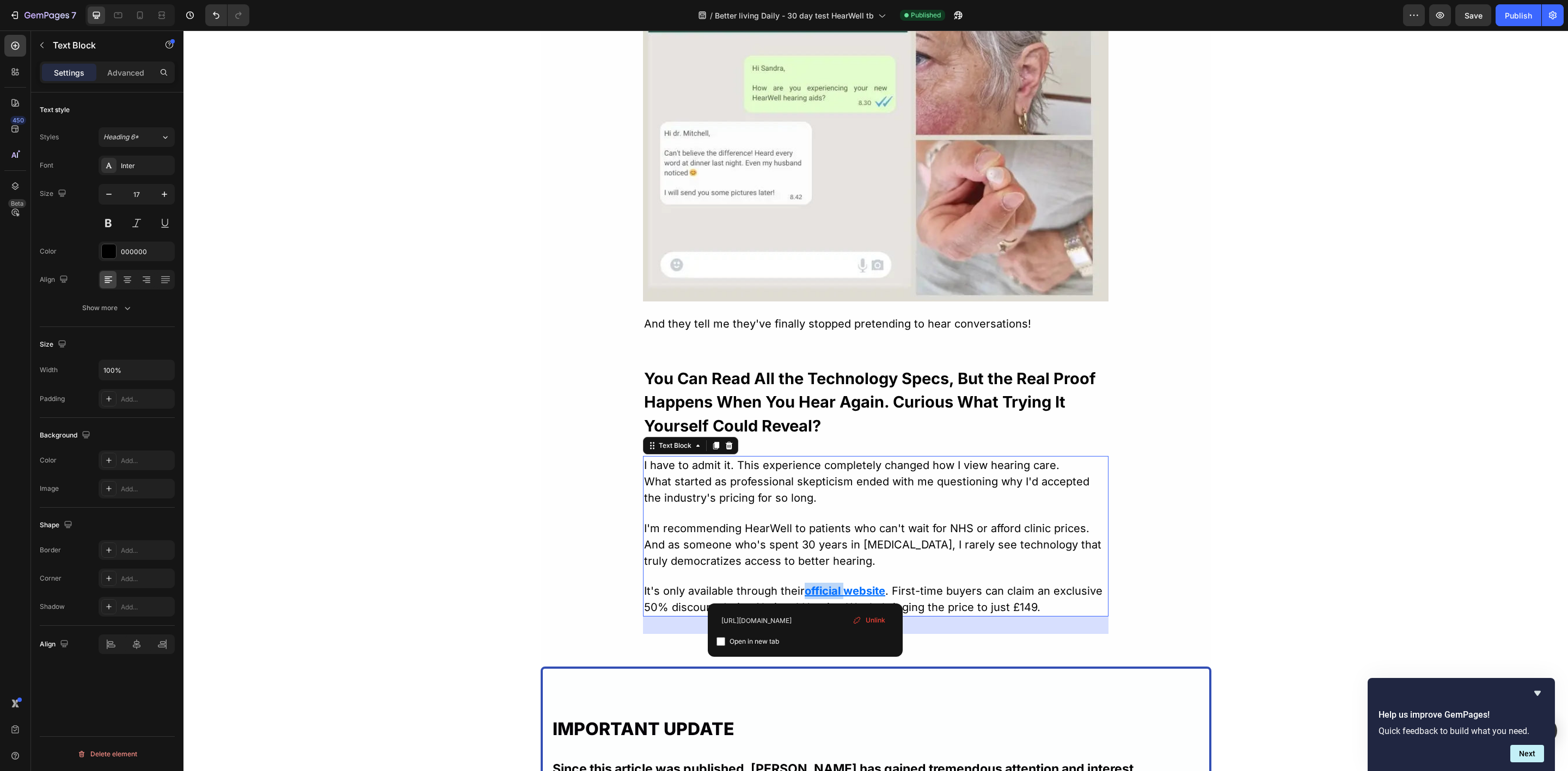
click at [805, 593] on u "official website" at bounding box center [845, 590] width 81 height 13
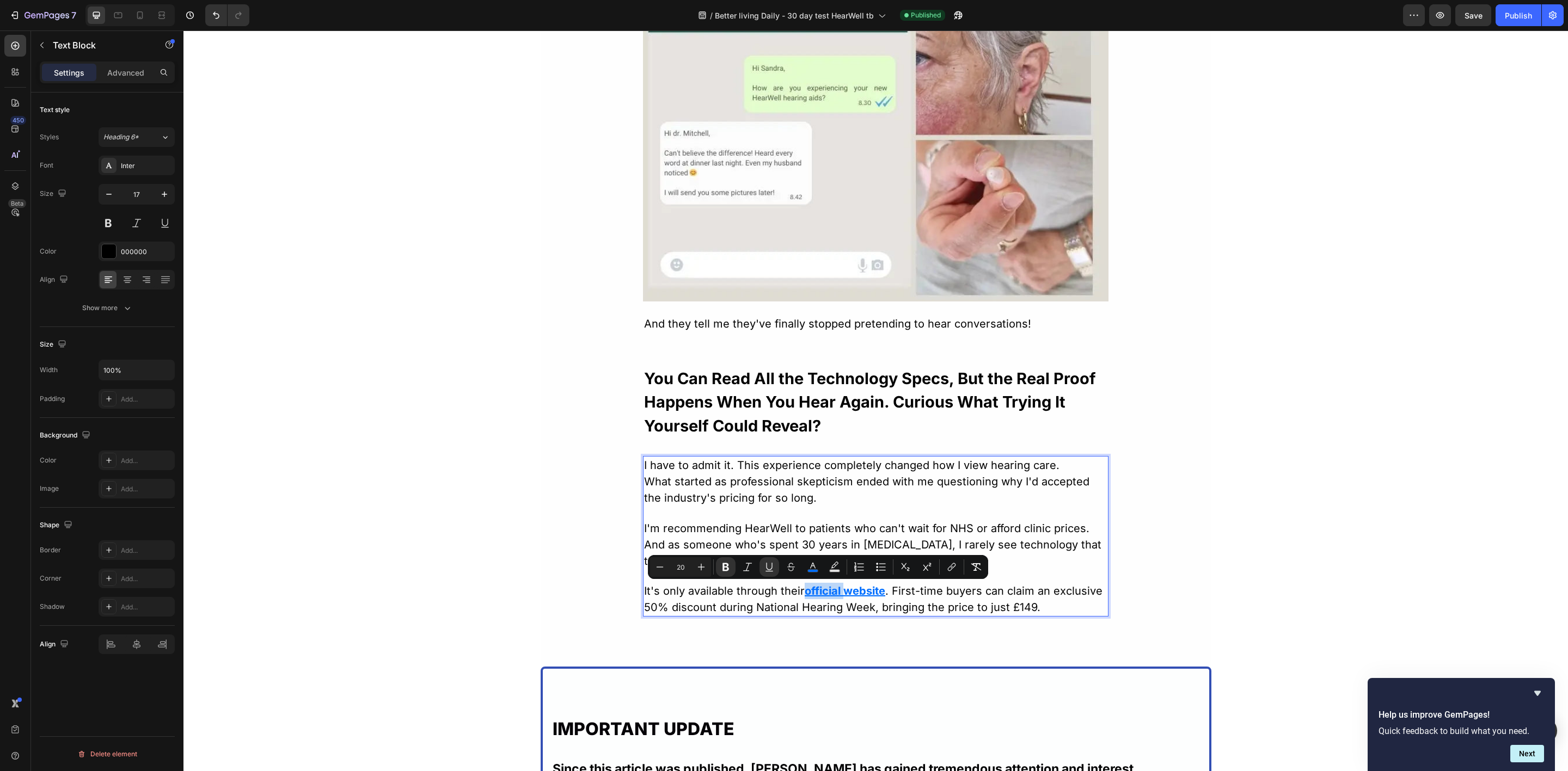
click at [805, 591] on u "official website" at bounding box center [845, 590] width 81 height 13
click at [795, 592] on span "It's only available through their" at bounding box center [724, 590] width 160 height 13
drag, startPoint x: 800, startPoint y: 591, endPoint x: 880, endPoint y: 591, distance: 80.0
click at [880, 591] on p "It's only available through their official website . First-time buyers can clai…" at bounding box center [876, 599] width 463 height 33
click at [977, 572] on icon "Editor contextual toolbar" at bounding box center [973, 567] width 11 height 11
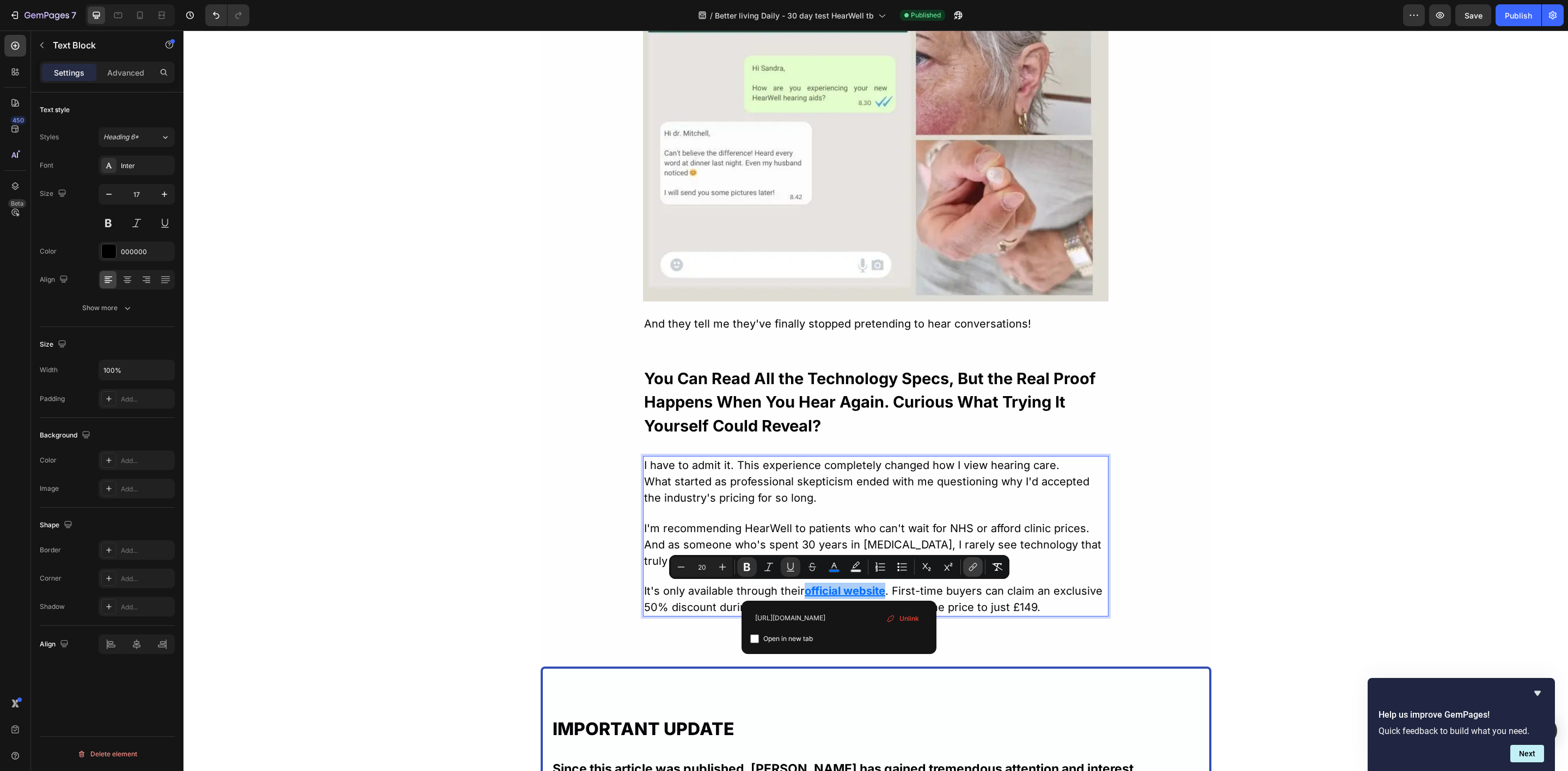
scroll to position [0, 41]
click at [839, 619] on input "https://gethearwell.co.uk/products/hearwell-comfort" at bounding box center [839, 618] width 178 height 17
type input "[URL][DOMAIN_NAME]"
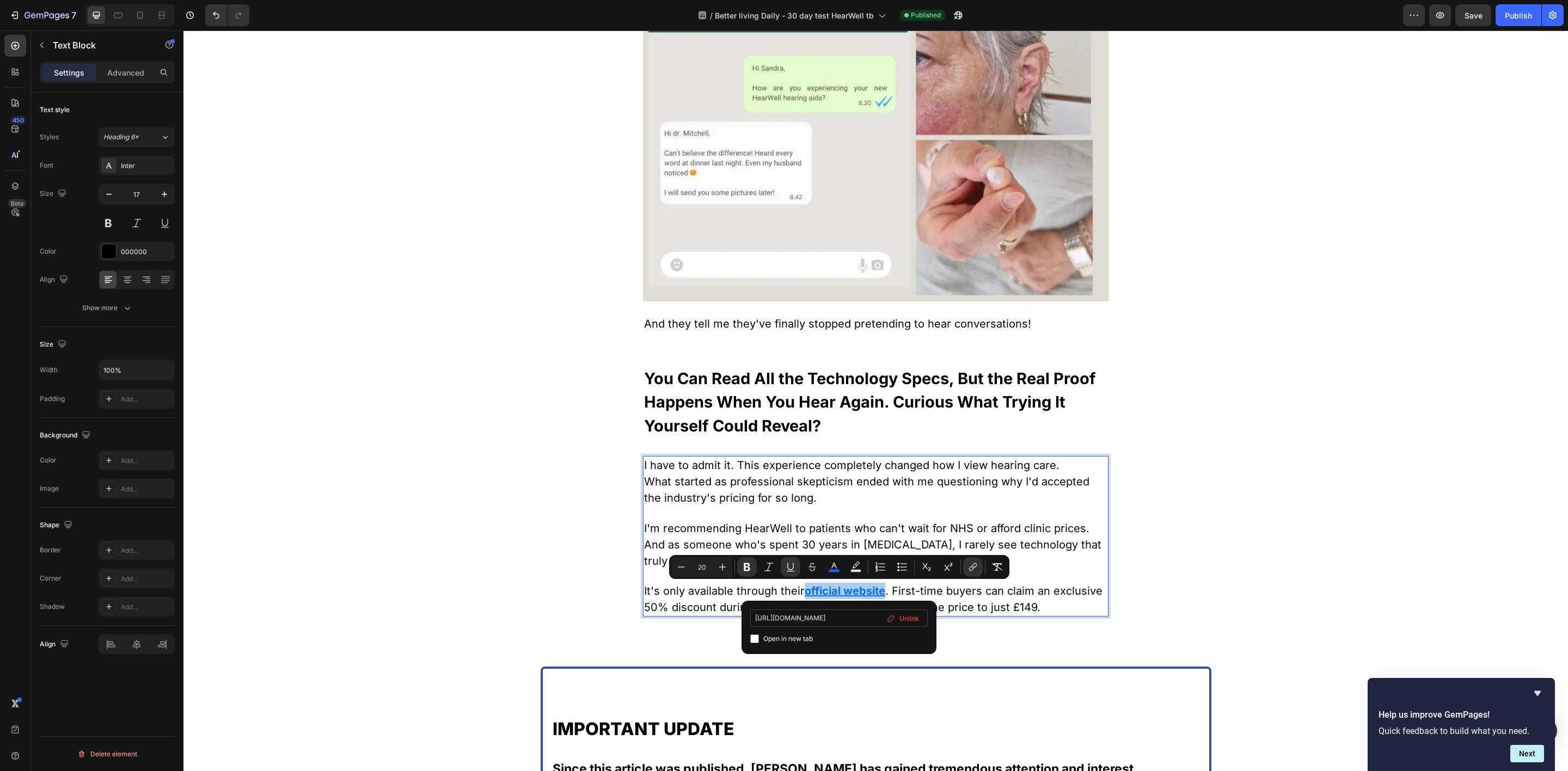
scroll to position [0, 0]
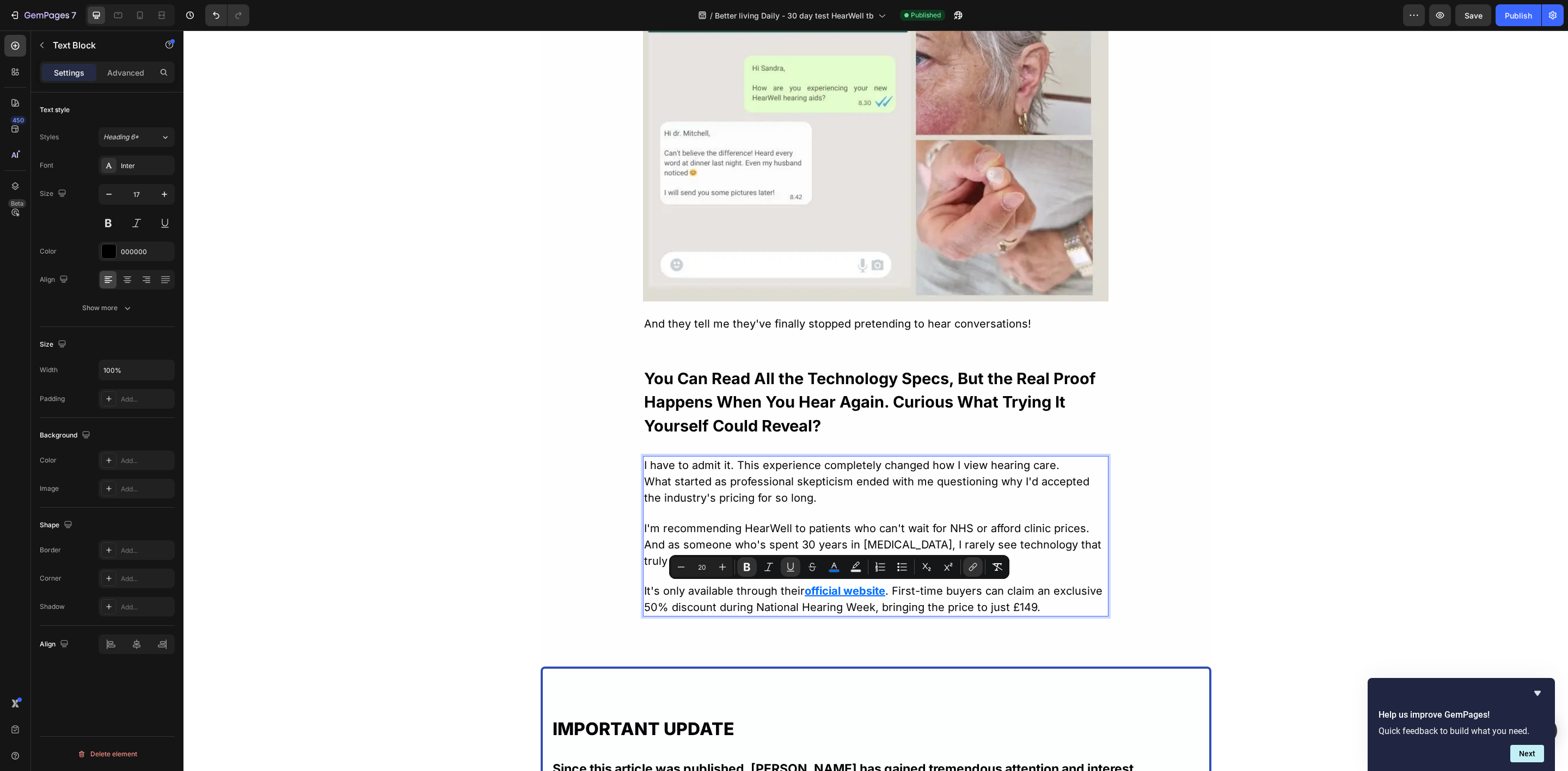
click at [838, 593] on u "official website" at bounding box center [845, 590] width 81 height 13
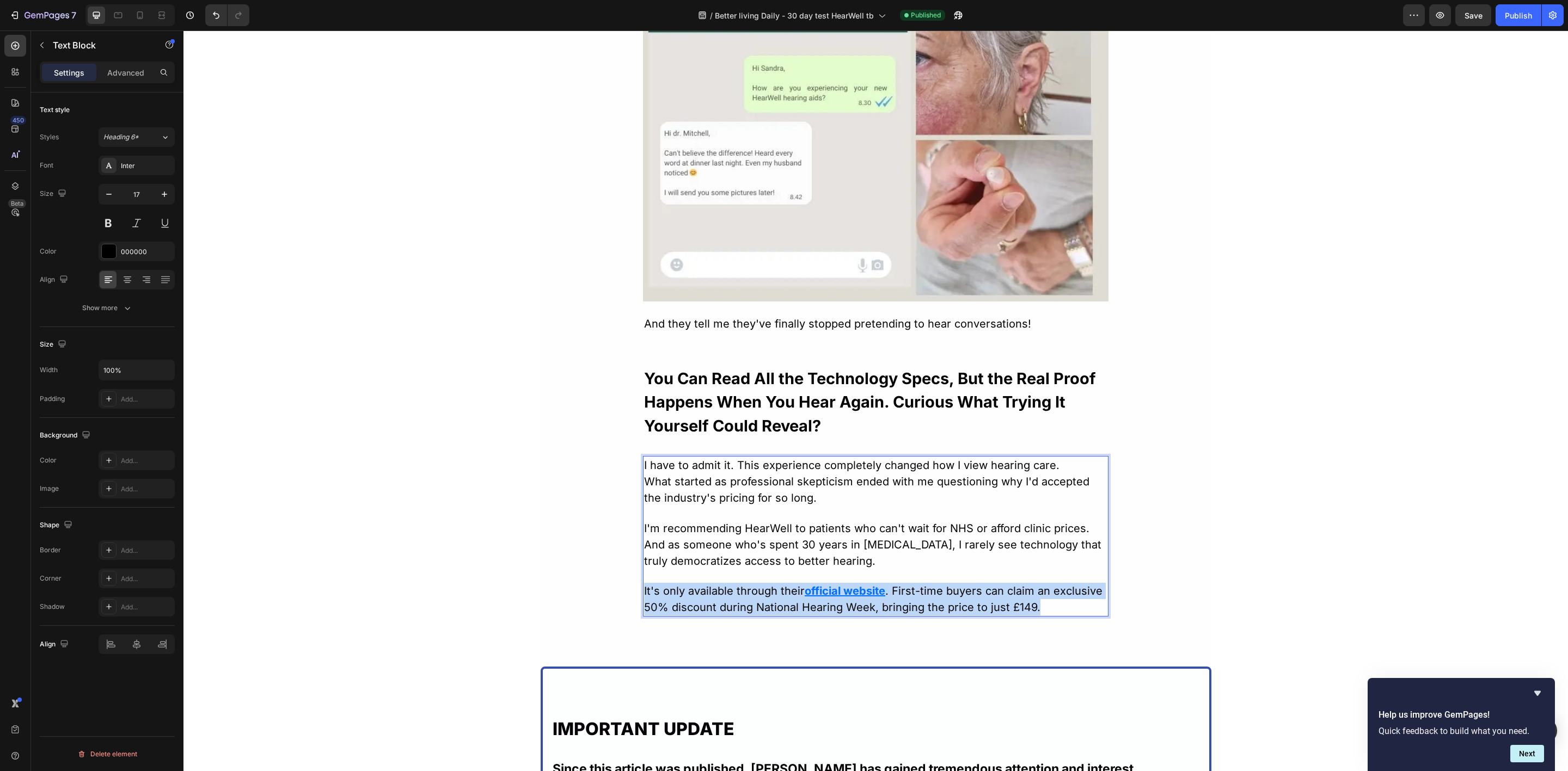
click at [838, 593] on u "official website" at bounding box center [845, 590] width 81 height 13
click at [838, 592] on u "official website" at bounding box center [845, 590] width 81 height 13
click at [851, 587] on u "official website" at bounding box center [845, 590] width 81 height 13
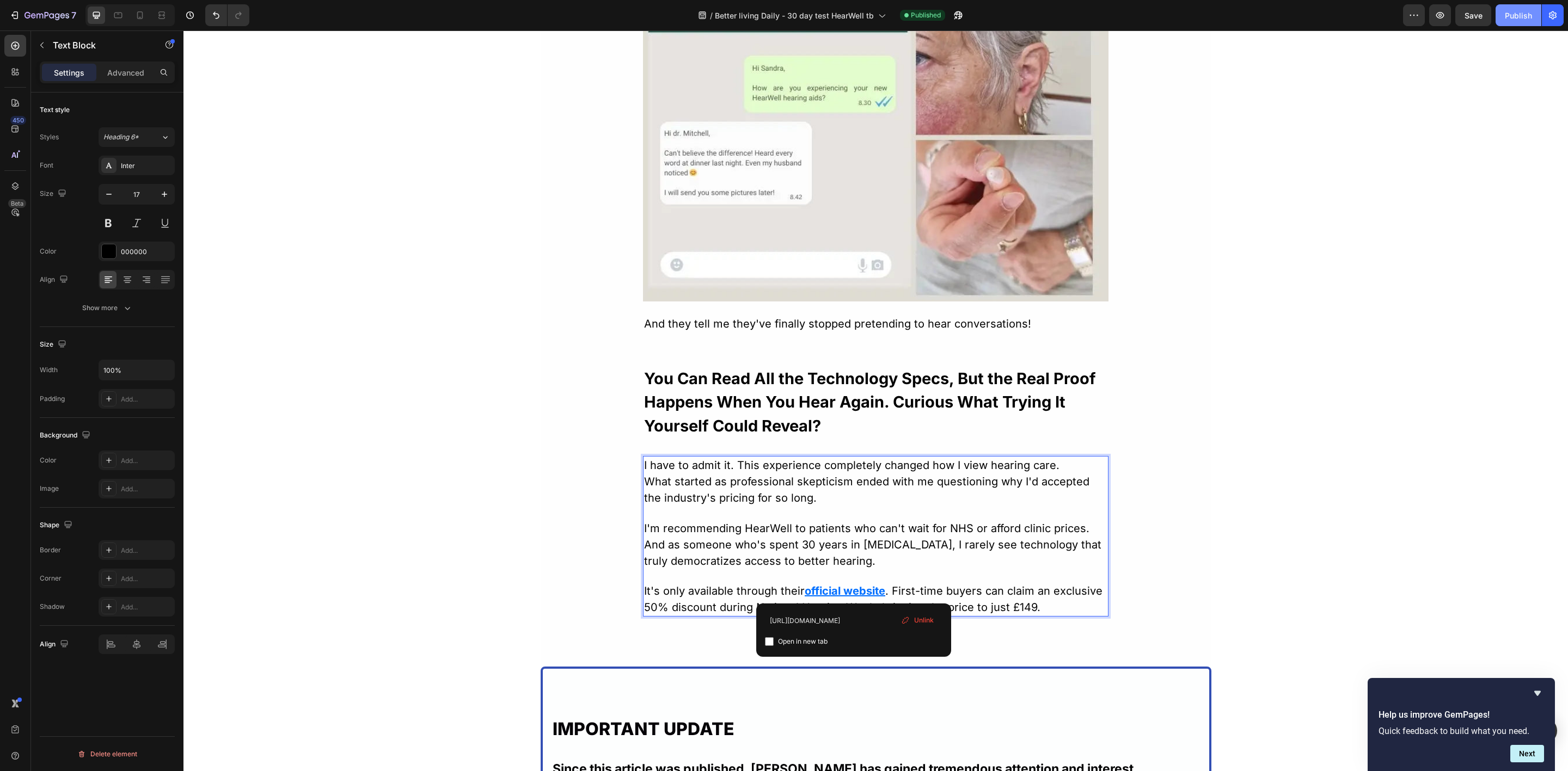
click at [1517, 18] on div "Publish" at bounding box center [1519, 15] width 27 height 12
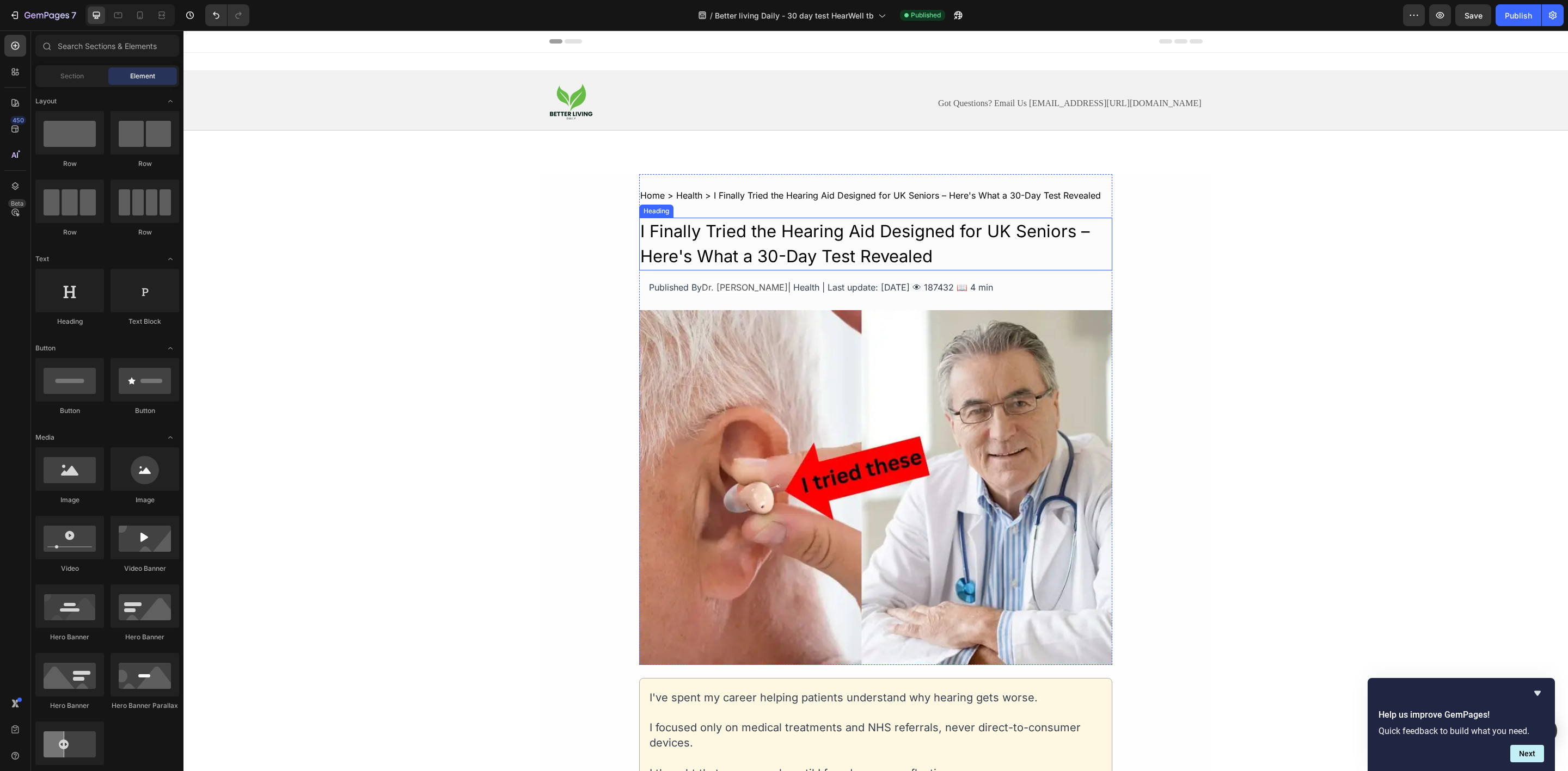
click at [641, 232] on h2 "I Finally Tried the Hearing Aid Designed for UK Seniors – Here's What a 30-Day …" at bounding box center [876, 244] width 473 height 53
click at [641, 232] on h2 "I Finally Tried the Hearing Aid Designed for UK Seniors – Here's What a 30-Day …" at bounding box center [876, 243] width 473 height 53
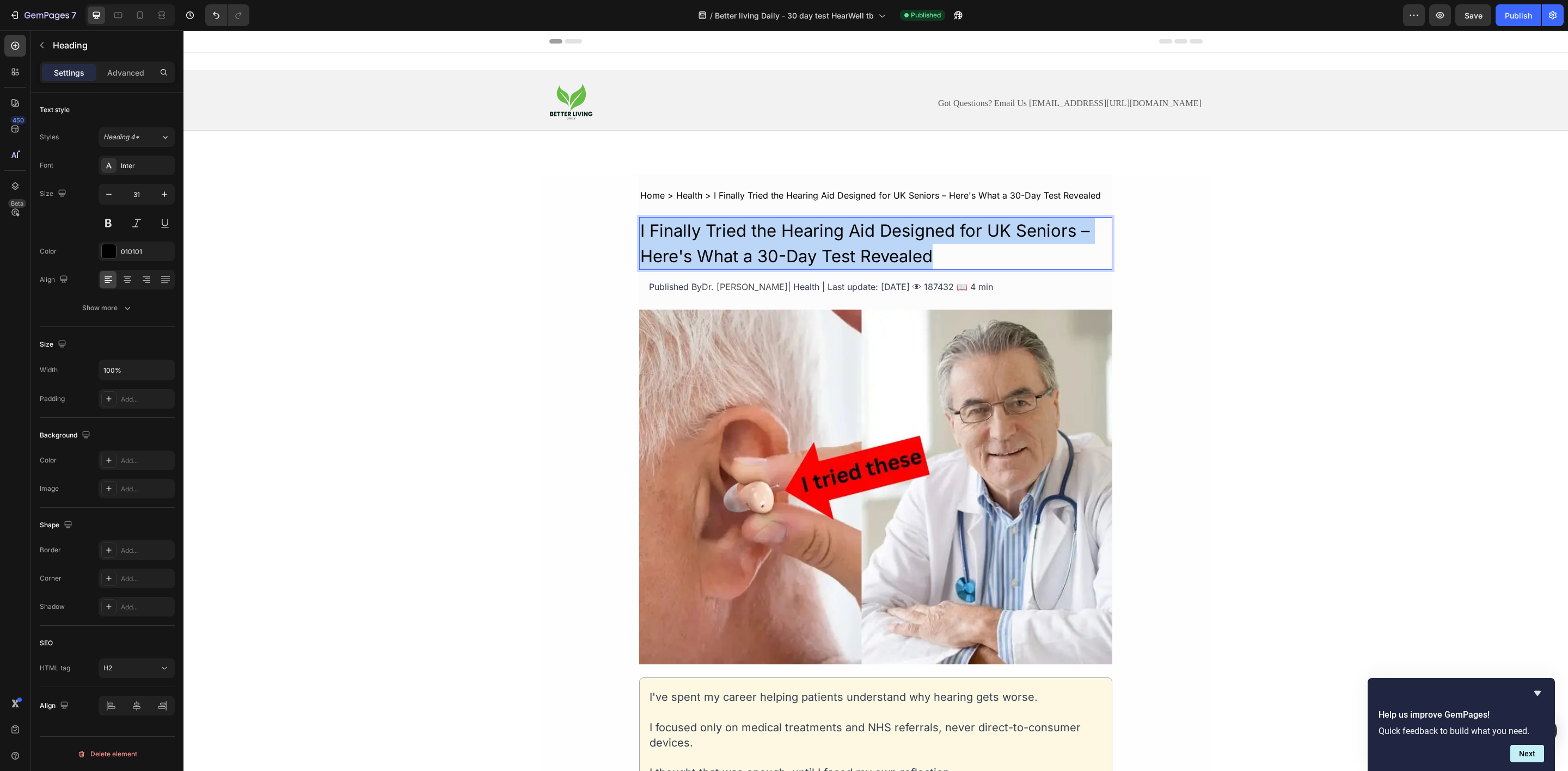
click at [641, 232] on p "I Finally Tried the Hearing Aid Designed for UK Seniors – Here's What a 30-Day …" at bounding box center [876, 243] width 471 height 51
copy p "I Finally Tried the Hearing Aid Designed for UK Seniors – Here's What a 30-Day …"
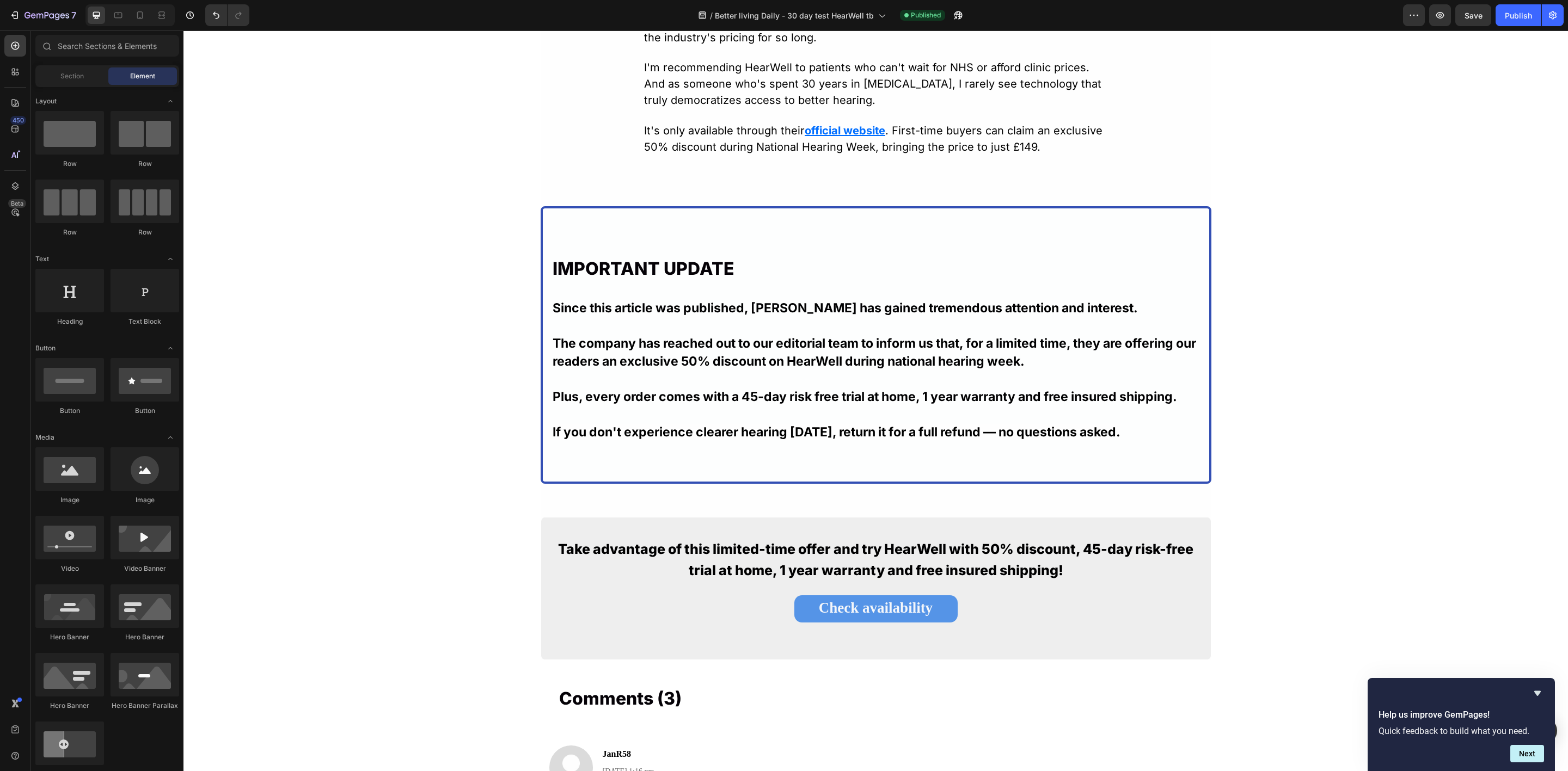
scroll to position [7414, 0]
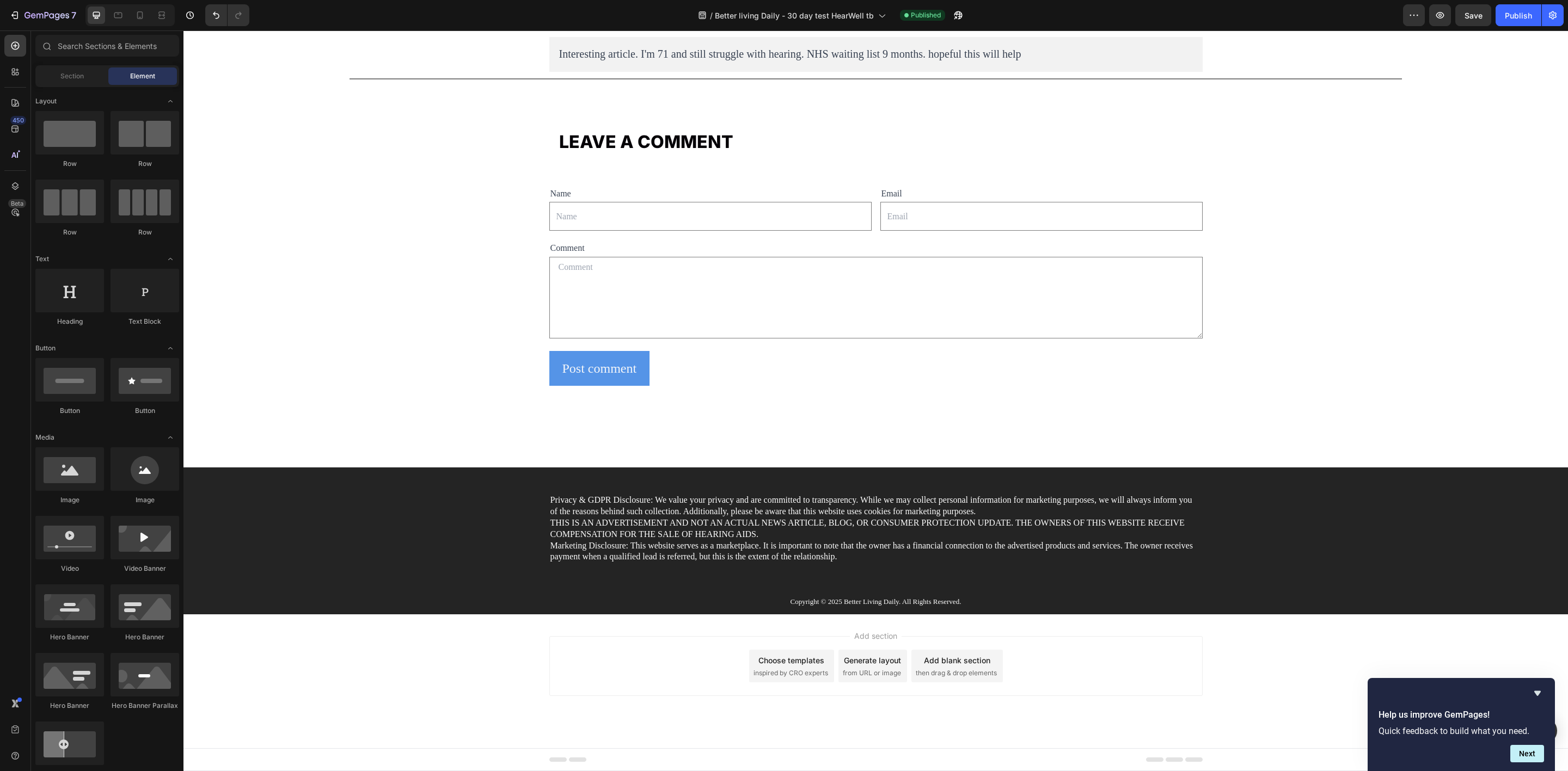
click at [786, 672] on span "inspired by CRO experts" at bounding box center [790, 673] width 75 height 10
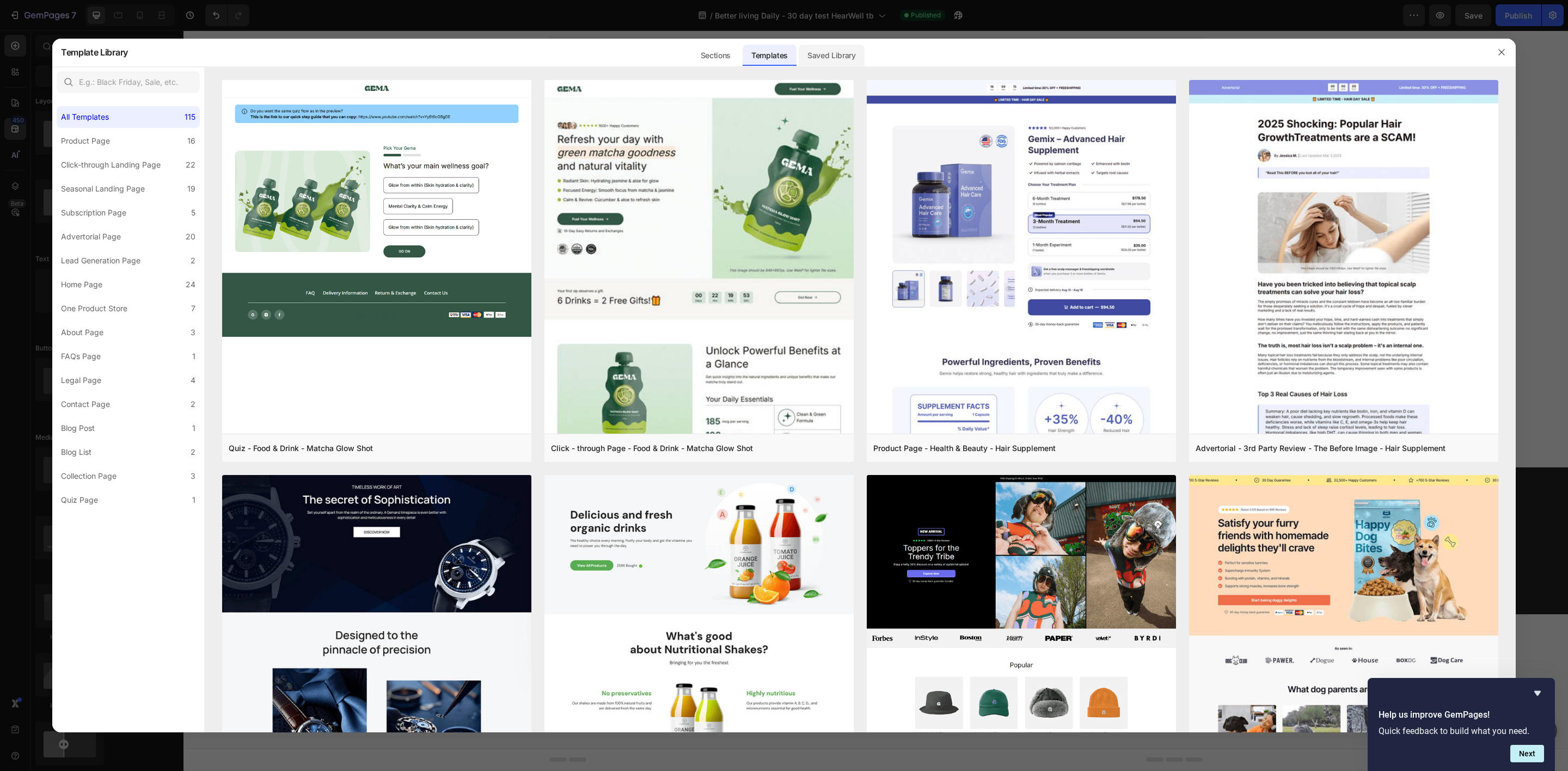
click at [836, 52] on div "Saved Library" at bounding box center [831, 55] width 66 height 22
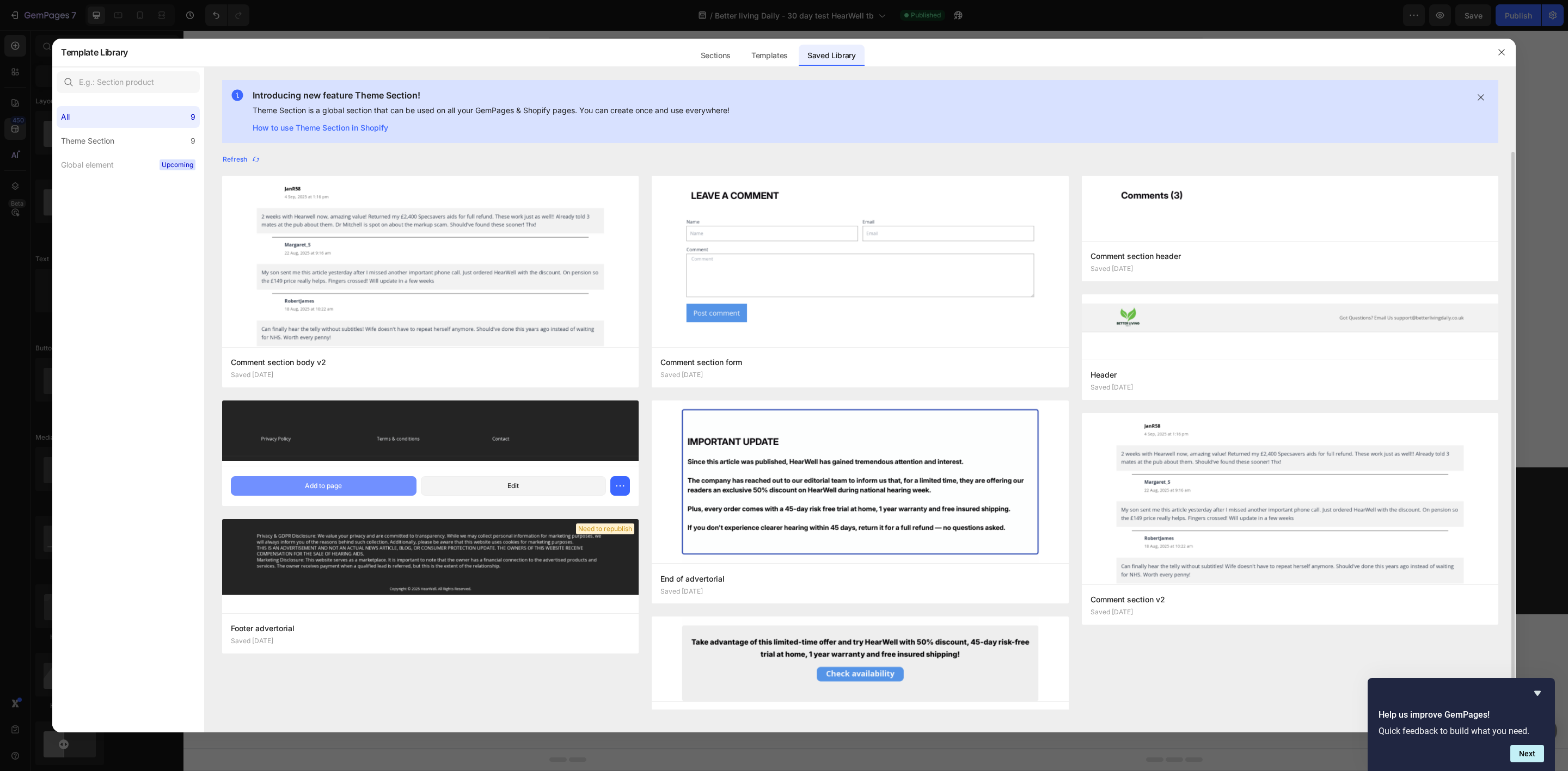
click at [343, 486] on button "Add to page" at bounding box center [323, 486] width 186 height 20
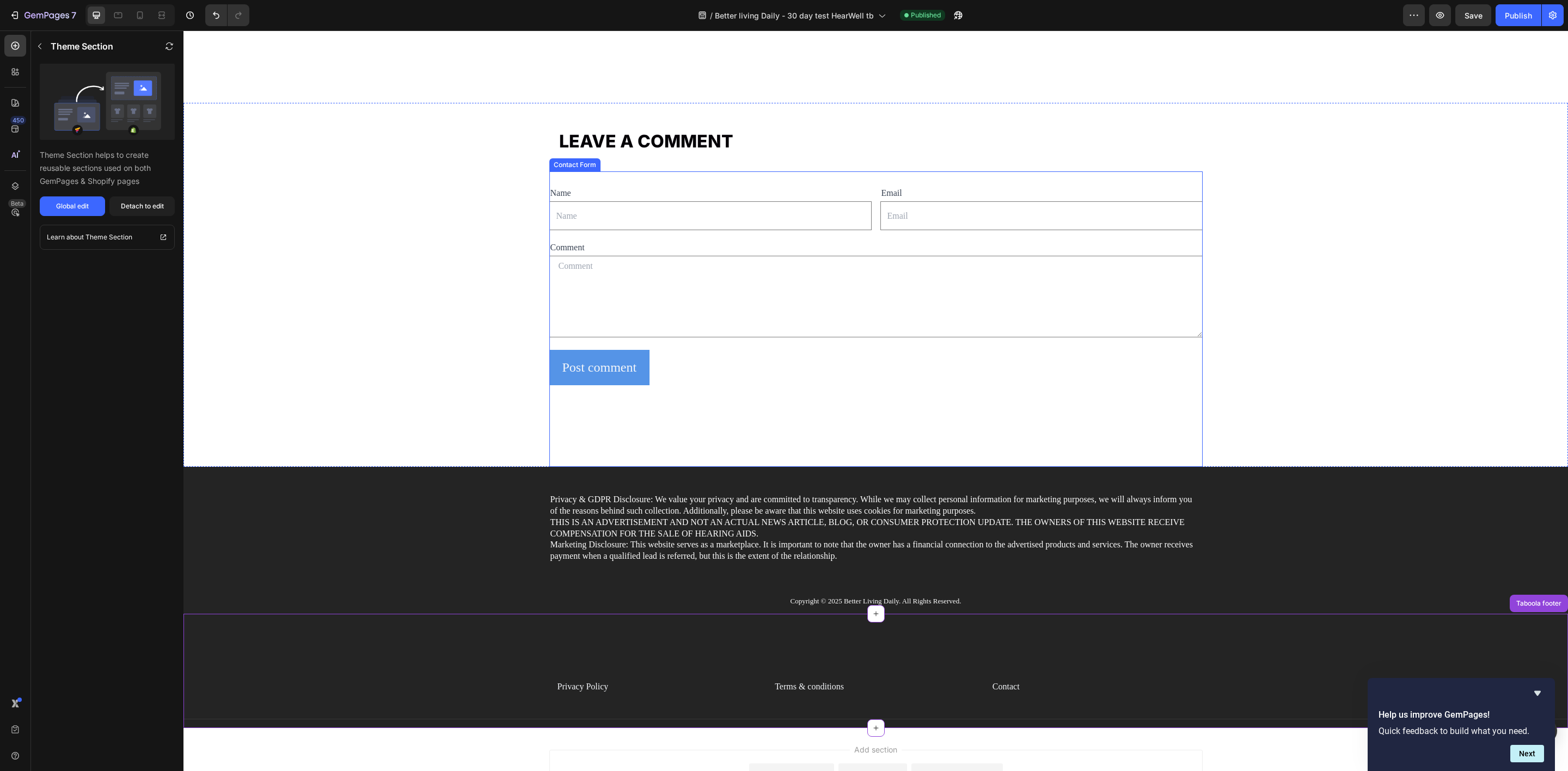
scroll to position [7529, 0]
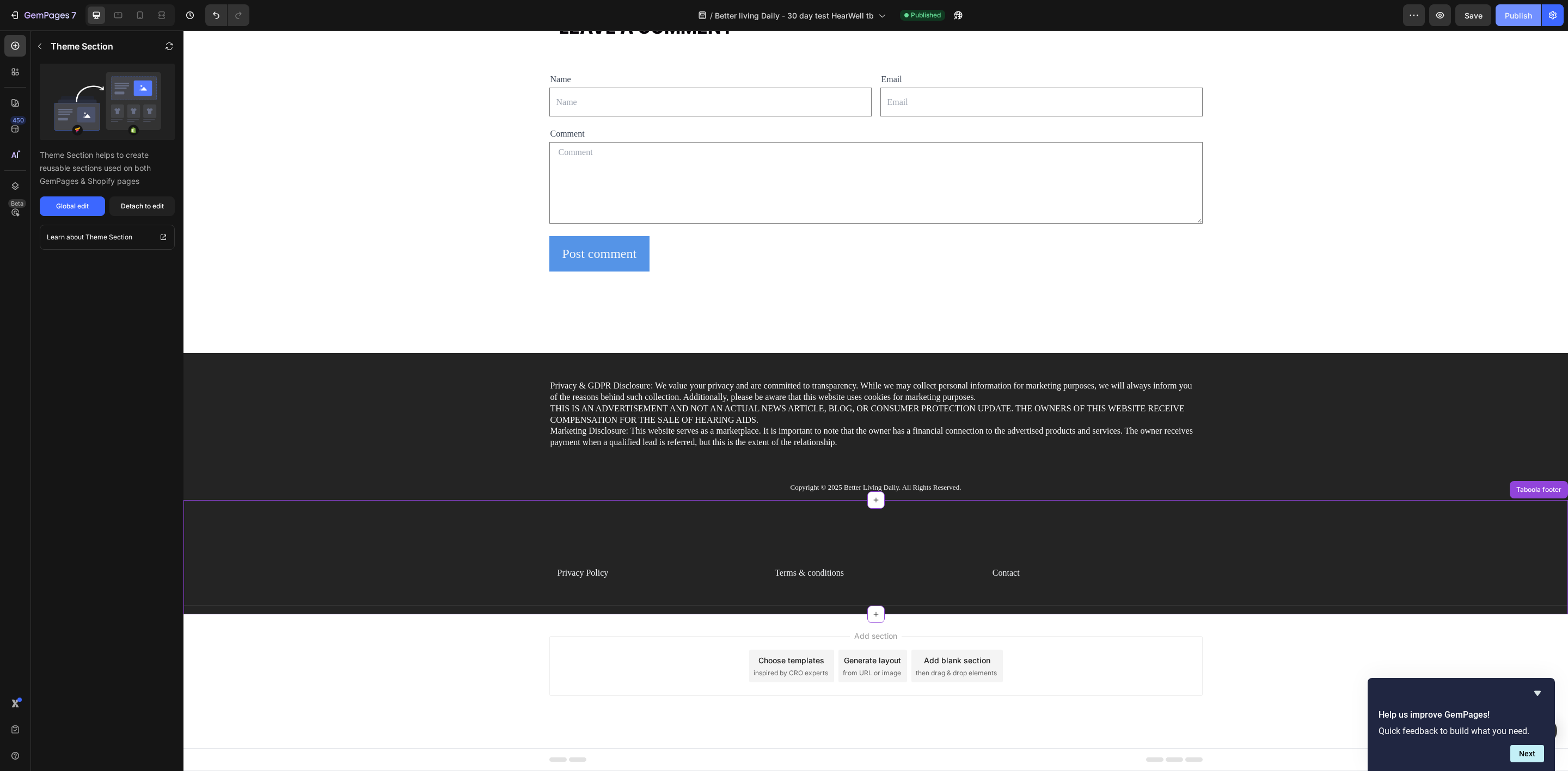
click at [1519, 14] on div "Publish" at bounding box center [1519, 15] width 27 height 12
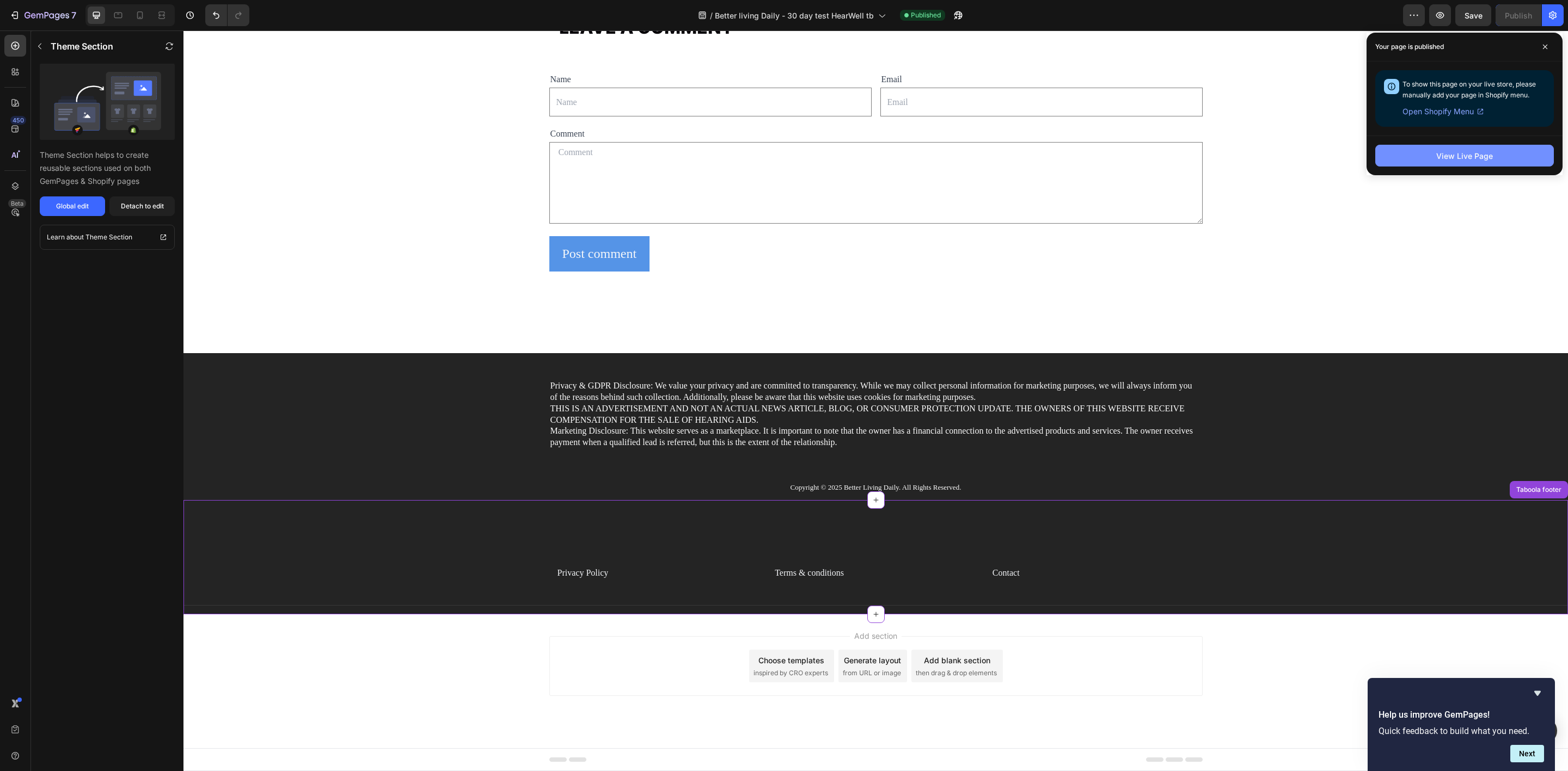
click at [1490, 152] on div "View Live Page" at bounding box center [1464, 156] width 57 height 12
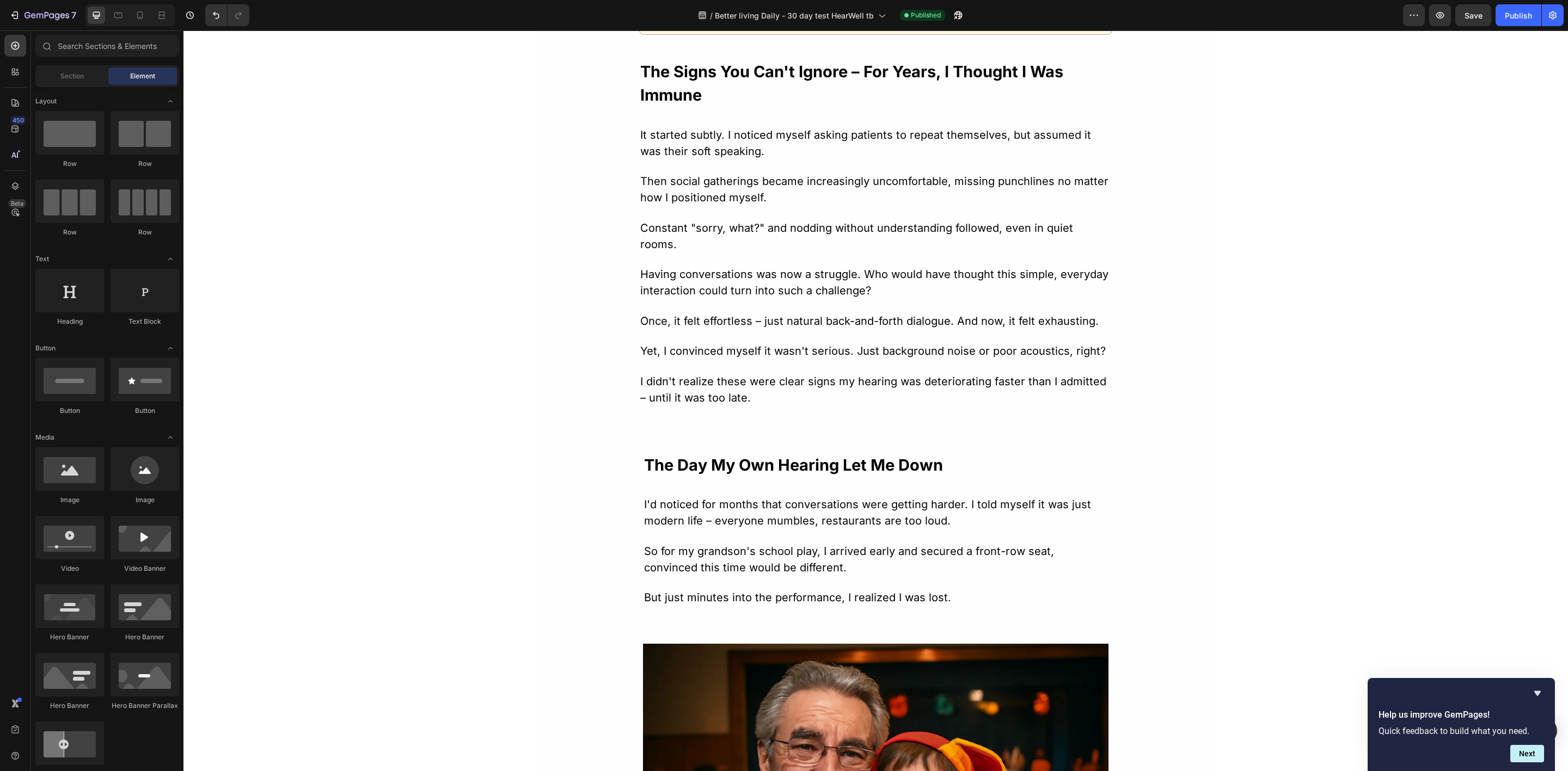
scroll to position [0, 0]
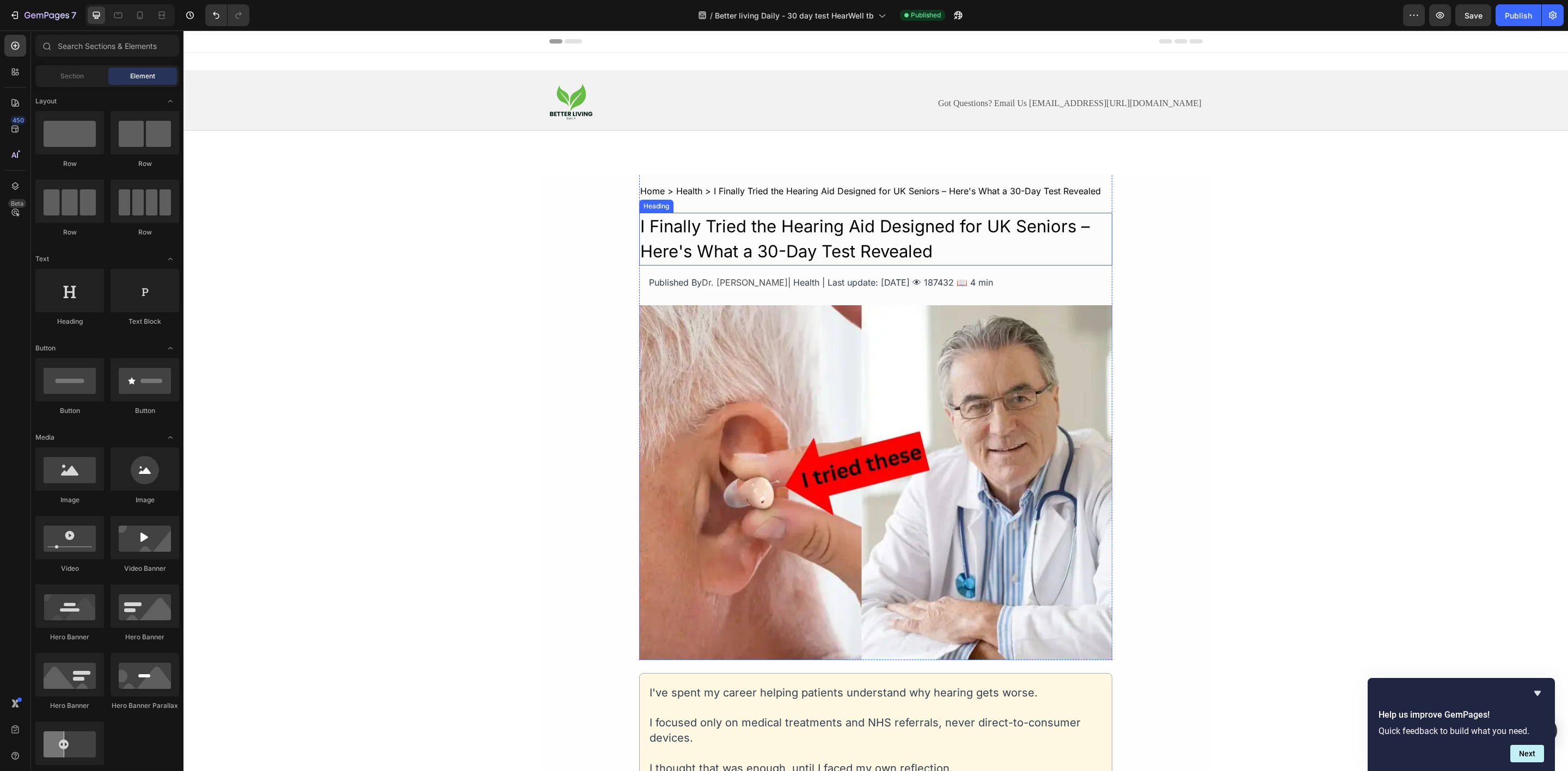
click at [827, 227] on h2 "I Finally Tried the Hearing Aid Designed for UK Seniors – Here's What a 30-Day …" at bounding box center [876, 239] width 473 height 53
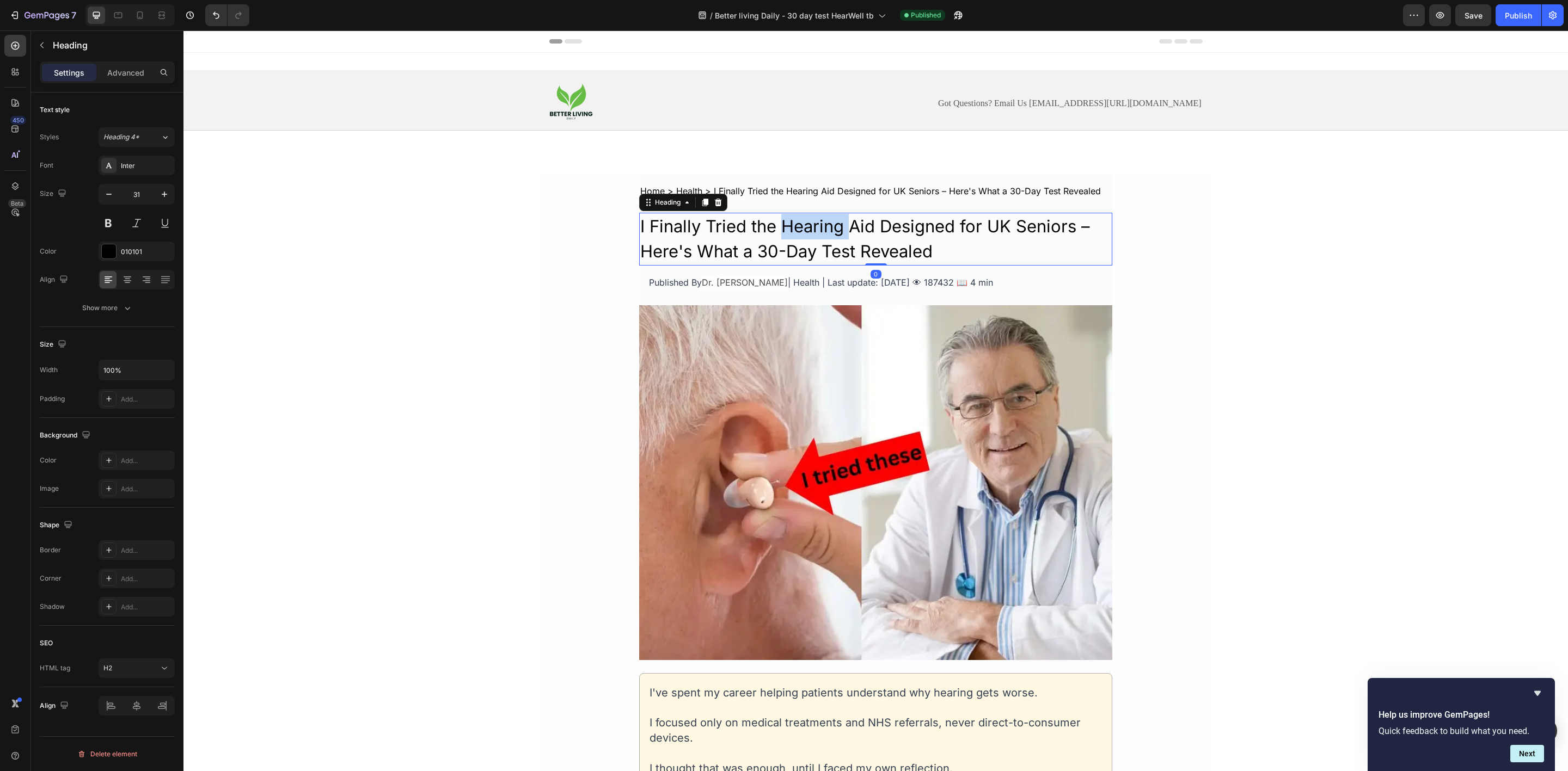
click at [827, 227] on h2 "I Finally Tried the Hearing Aid Designed for UK Seniors – Here's What a 30-Day …" at bounding box center [876, 239] width 473 height 53
click at [827, 227] on p "I Finally Tried the Hearing Aid Designed for UK Seniors – Here's What a 30-Day …" at bounding box center [876, 239] width 471 height 51
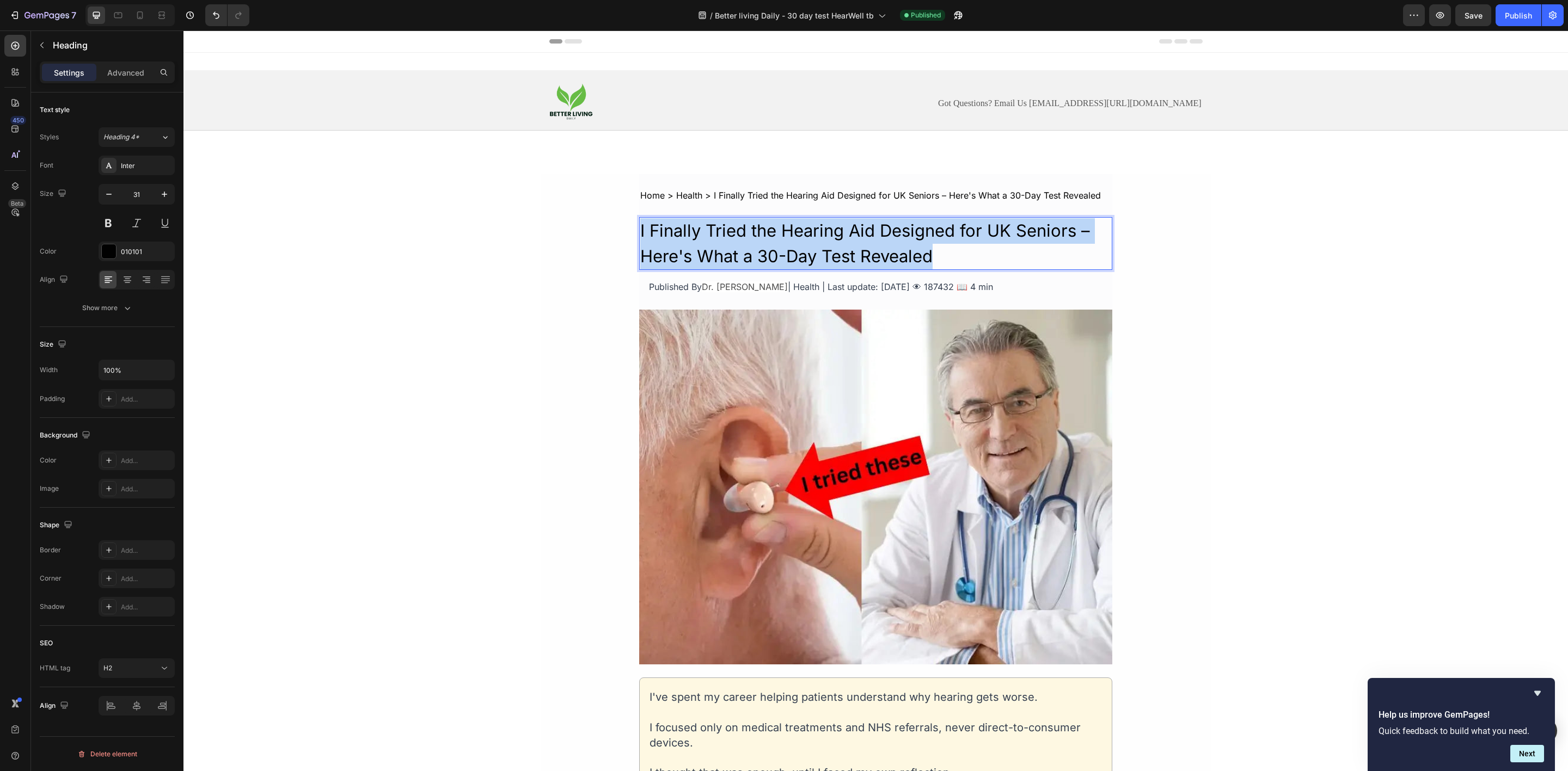
click at [827, 227] on p "I Finally Tried the Hearing Aid Designed for UK Seniors – Here's What a 30-Day …" at bounding box center [876, 243] width 471 height 51
copy p "I Finally Tried the Hearing Aid Designed for UK Seniors – Here's What a 30-Day …"
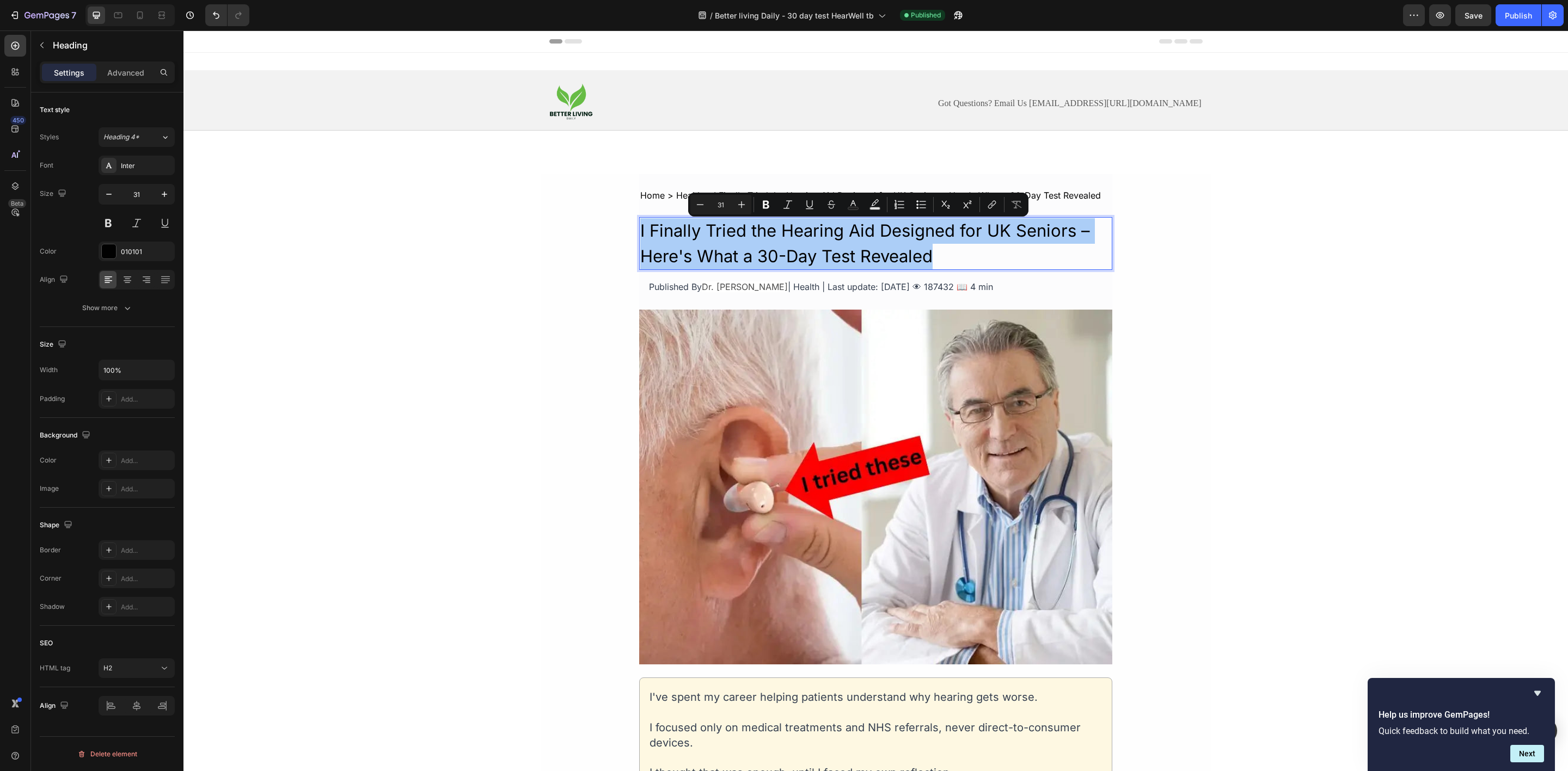
drag, startPoint x: 768, startPoint y: 206, endPoint x: 768, endPoint y: 216, distance: 10.0
click at [768, 206] on icon "Editor contextual toolbar" at bounding box center [766, 205] width 7 height 8
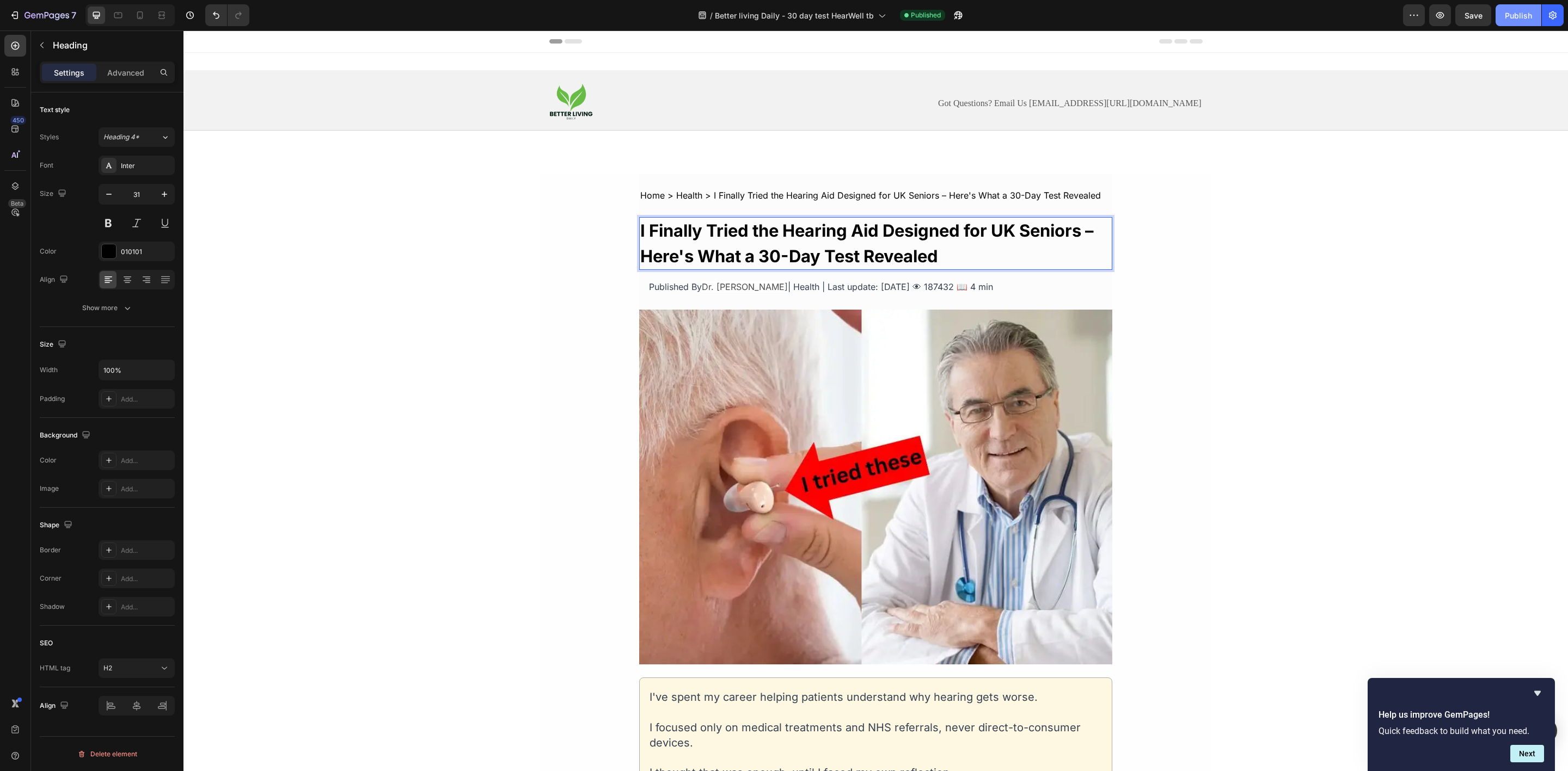
click at [1516, 14] on div "Publish" at bounding box center [1519, 15] width 27 height 12
click at [33, 14] on icon "button" at bounding box center [33, 15] width 5 height 5
